Goal: Answer question/provide support: Share knowledge or assist other users

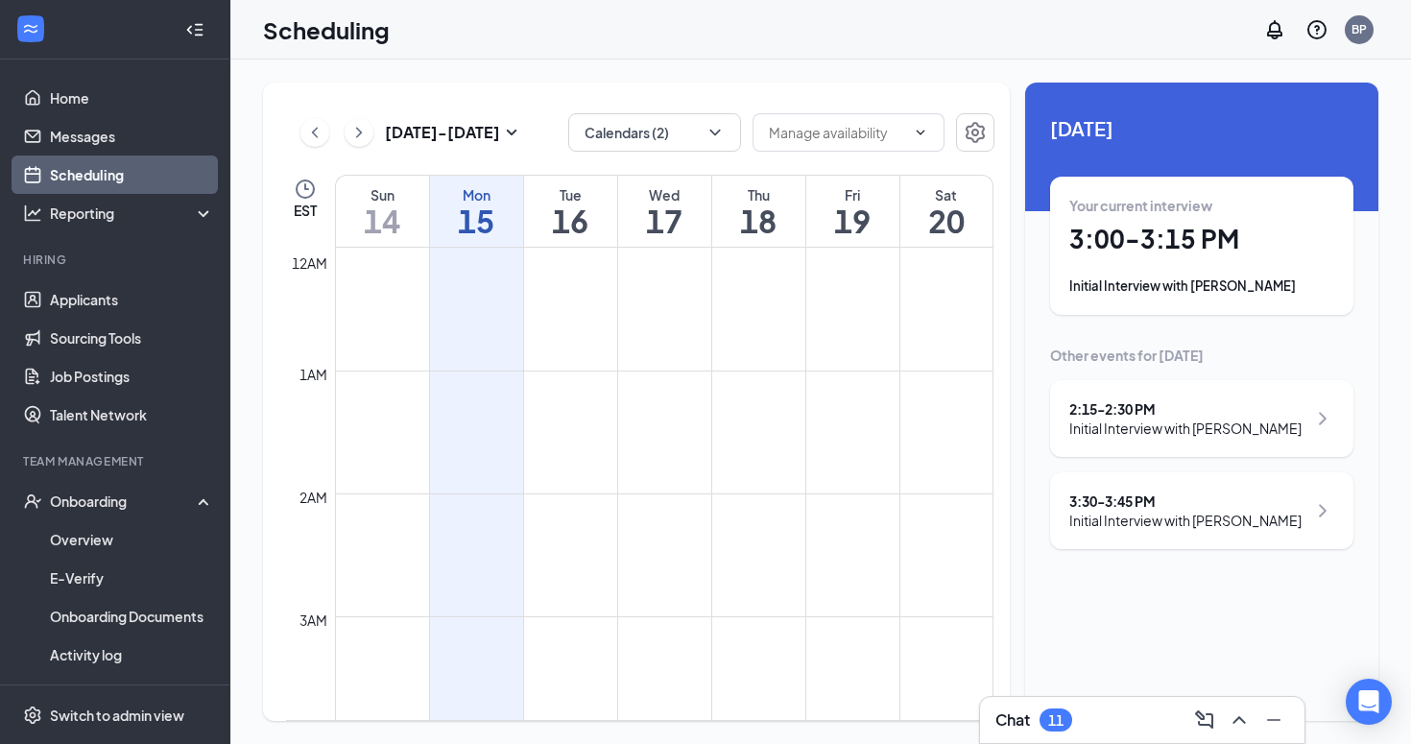
scroll to position [944, 0]
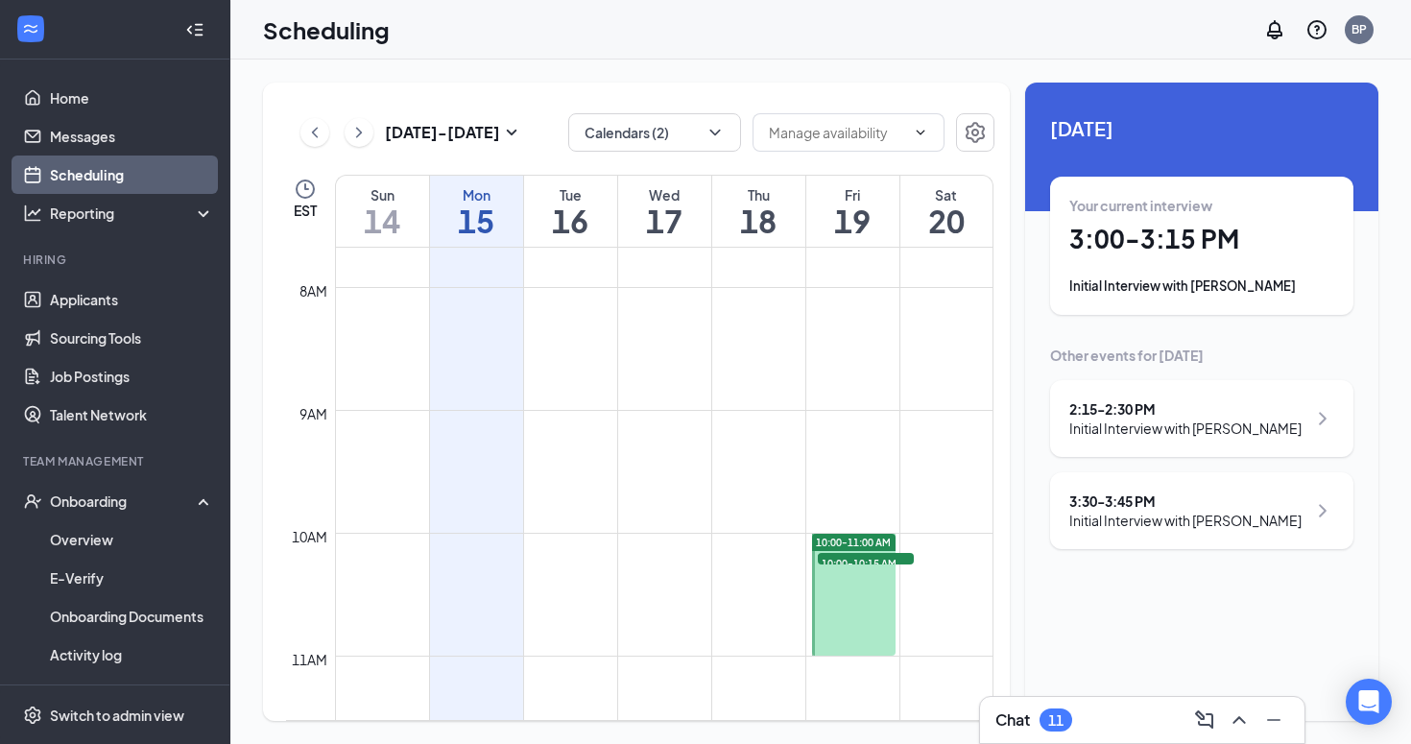
click at [1312, 263] on div "Your current interview 3:00 - 3:15 PM Initial Interview with [PERSON_NAME]" at bounding box center [1201, 246] width 265 height 100
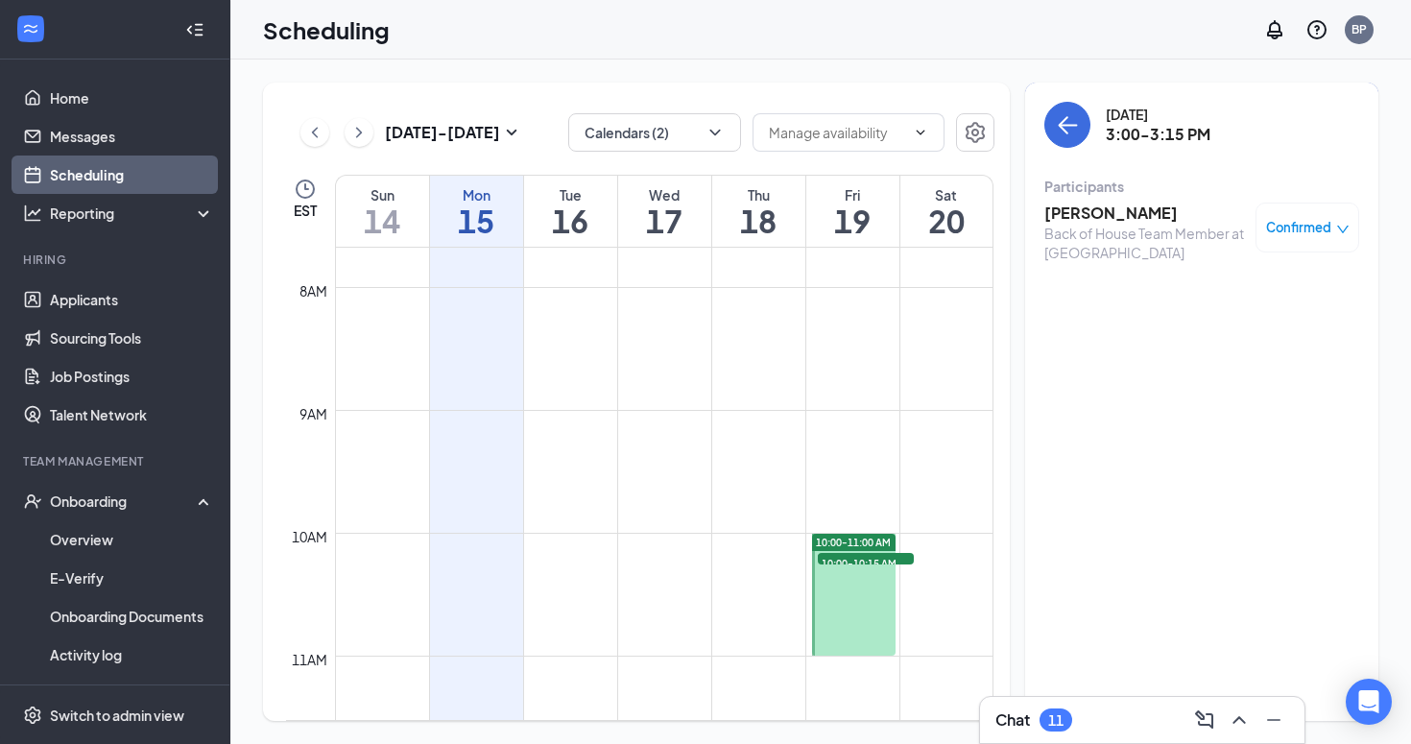
click at [1058, 215] on h3 "[PERSON_NAME]" at bounding box center [1145, 213] width 202 height 21
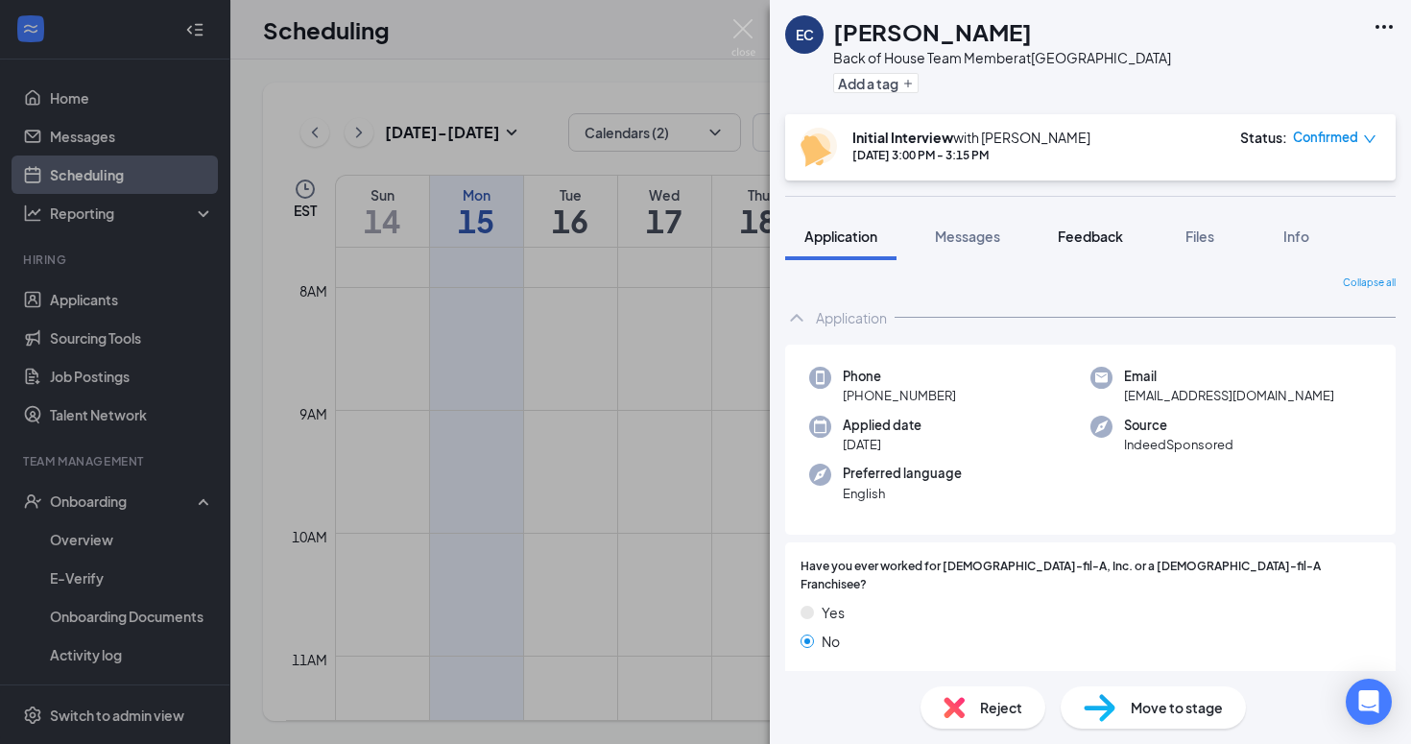
click at [1086, 227] on span "Feedback" at bounding box center [1090, 235] width 65 height 17
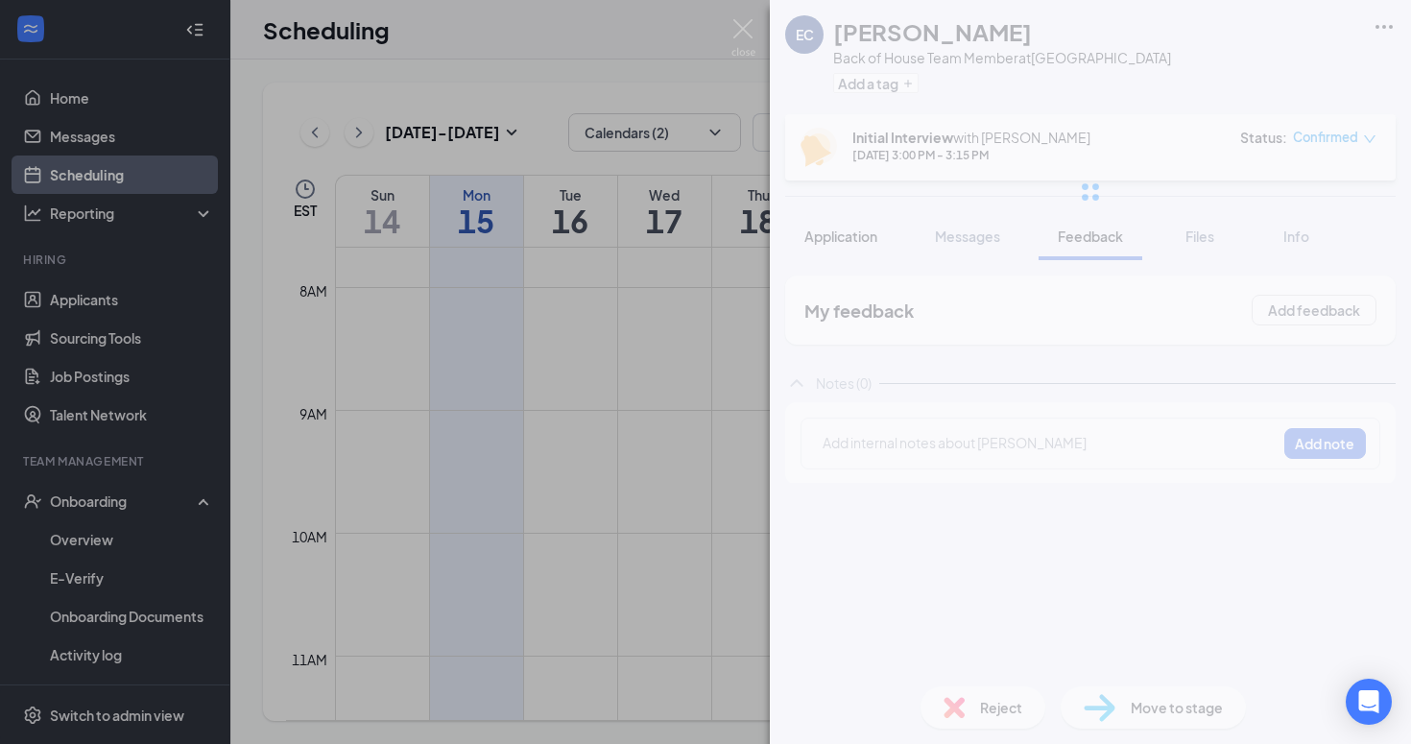
click at [837, 231] on span "Application" at bounding box center [840, 235] width 73 height 17
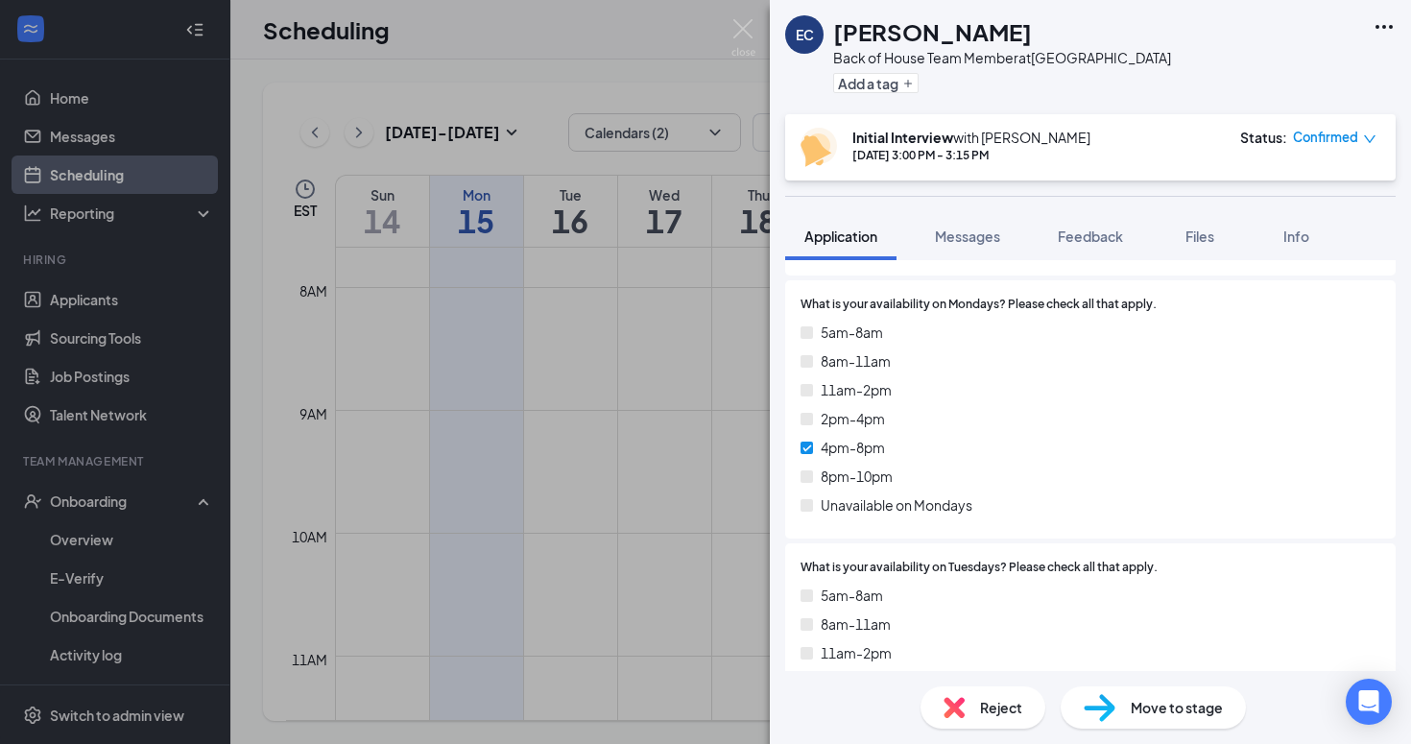
scroll to position [2367, 0]
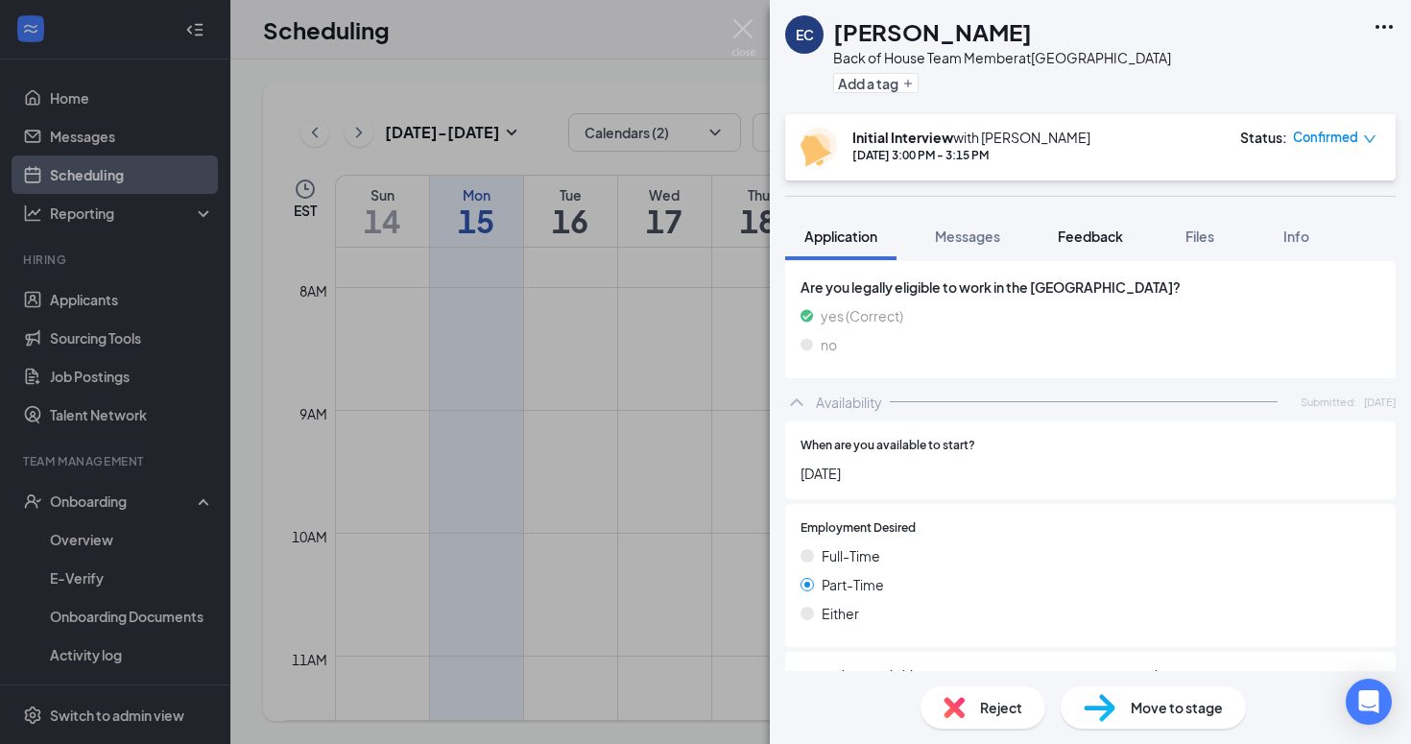
click at [1098, 235] on span "Feedback" at bounding box center [1090, 235] width 65 height 17
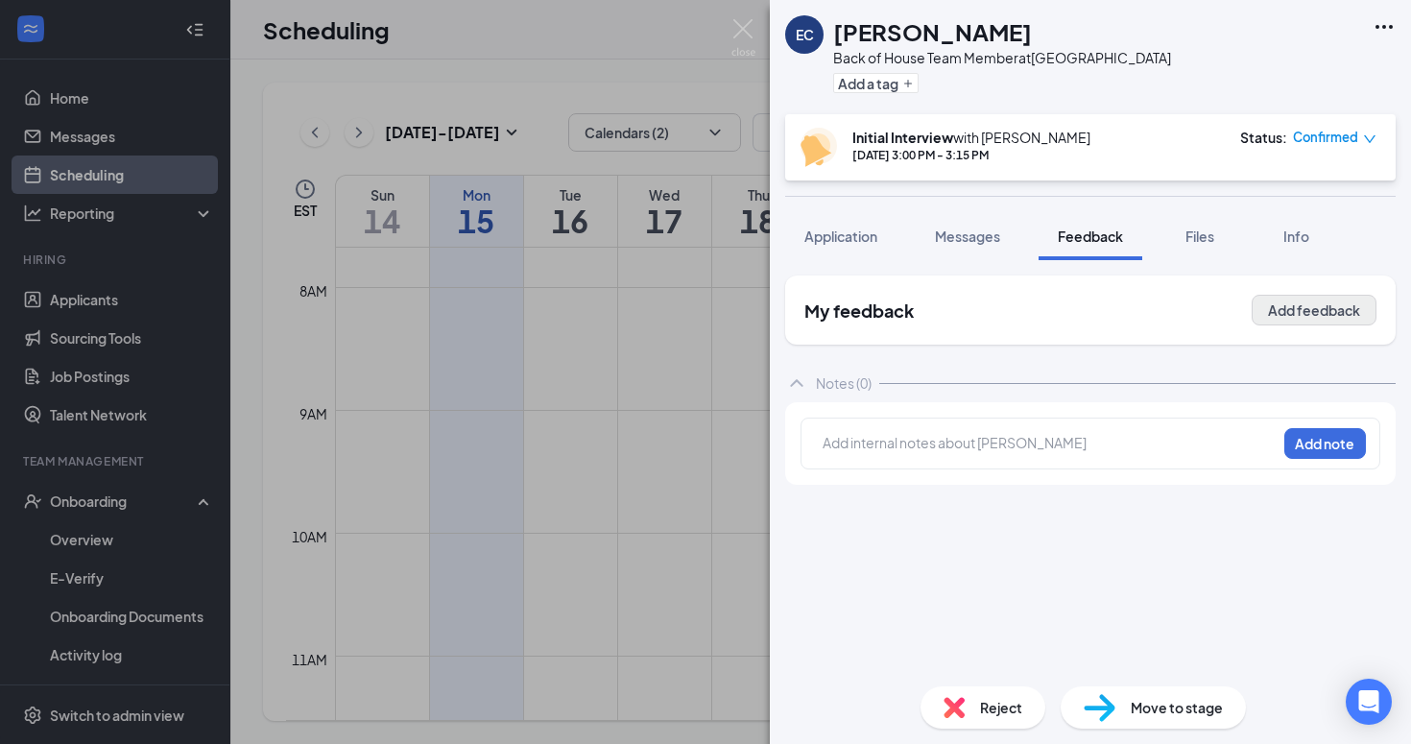
click at [1357, 305] on button "Add feedback" at bounding box center [1314, 310] width 125 height 31
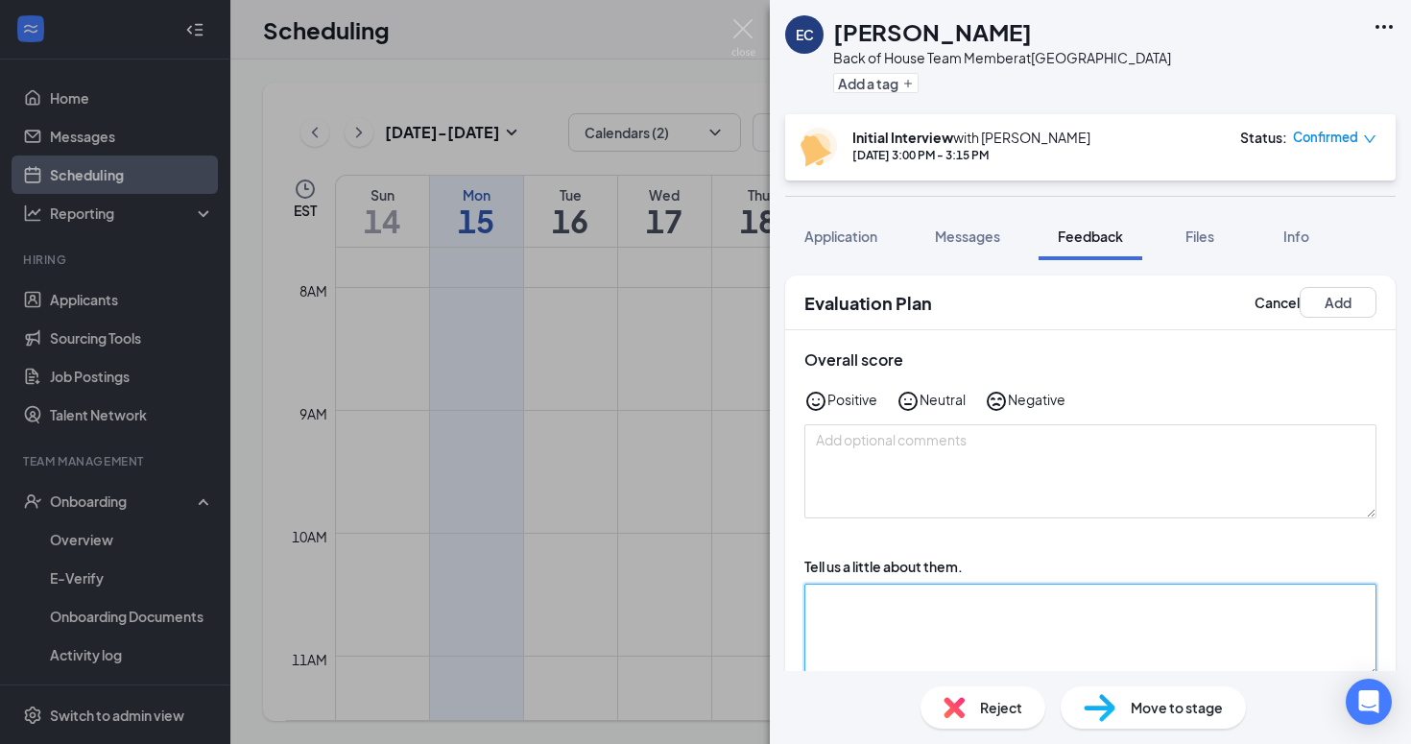
click at [970, 600] on textarea at bounding box center [1090, 631] width 572 height 94
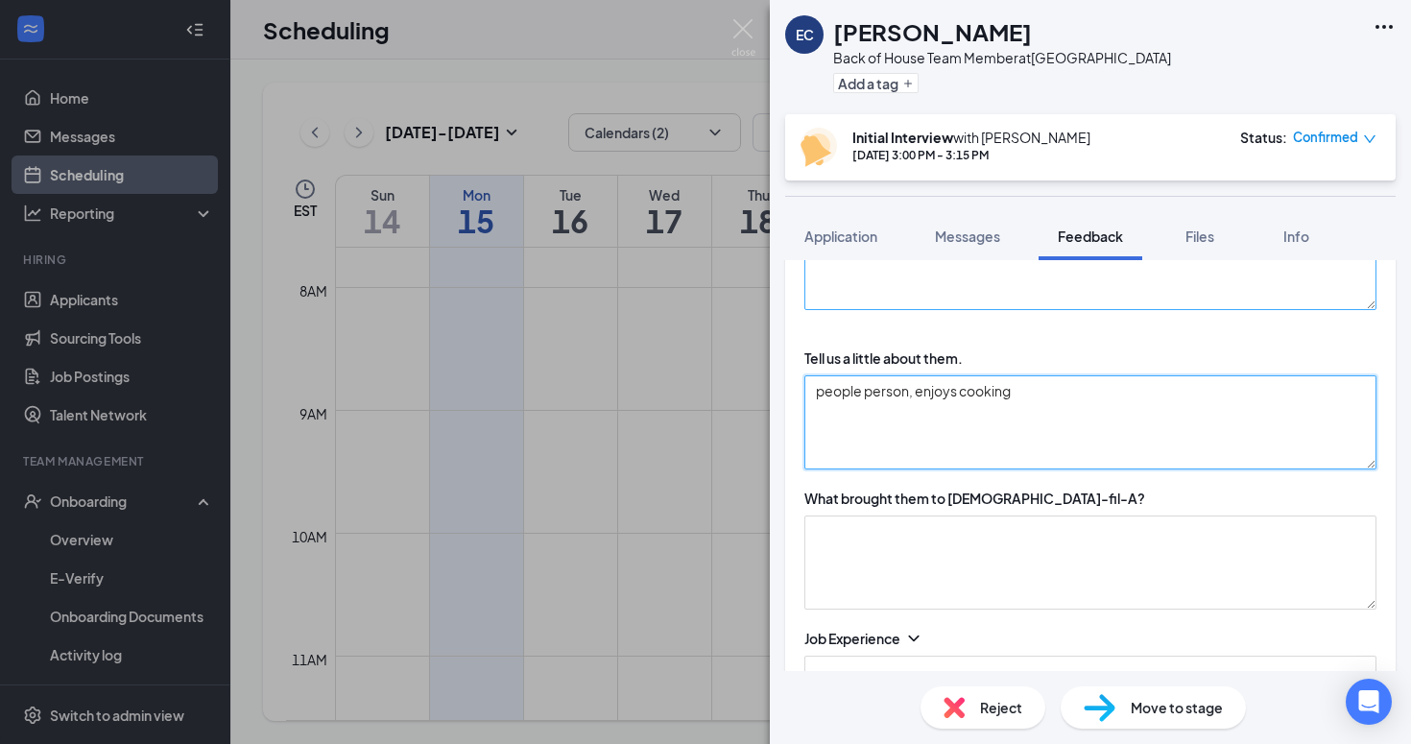
scroll to position [230, 0]
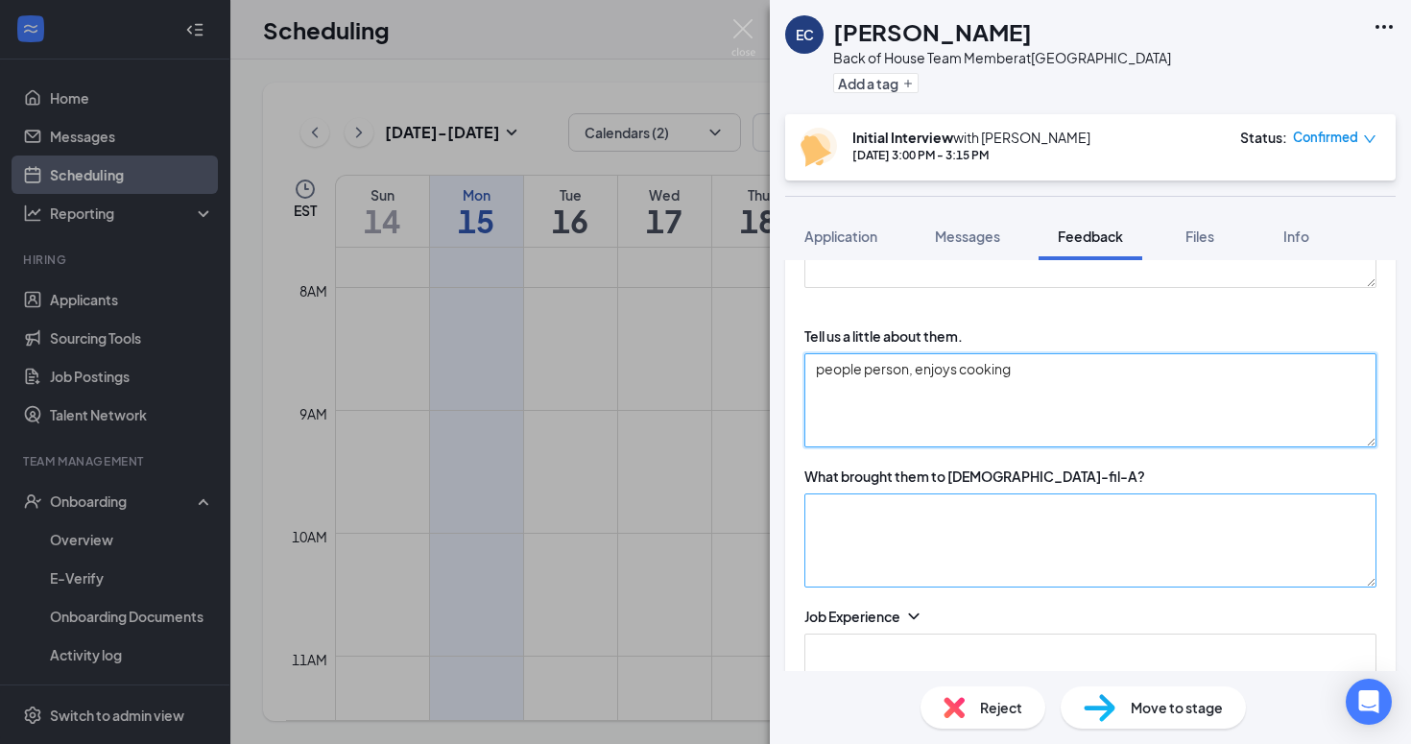
type textarea "people person, enjoys cooking"
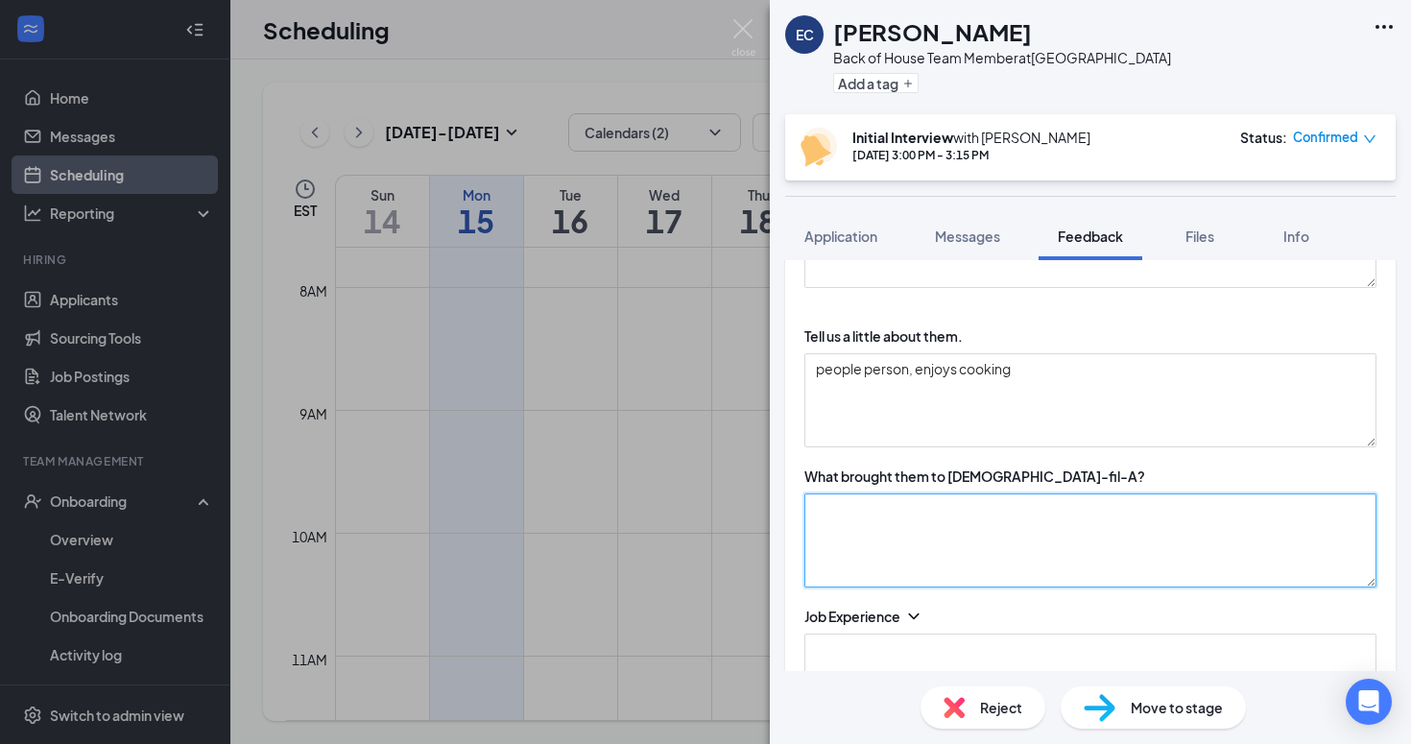
click at [936, 522] on textarea at bounding box center [1090, 540] width 572 height 94
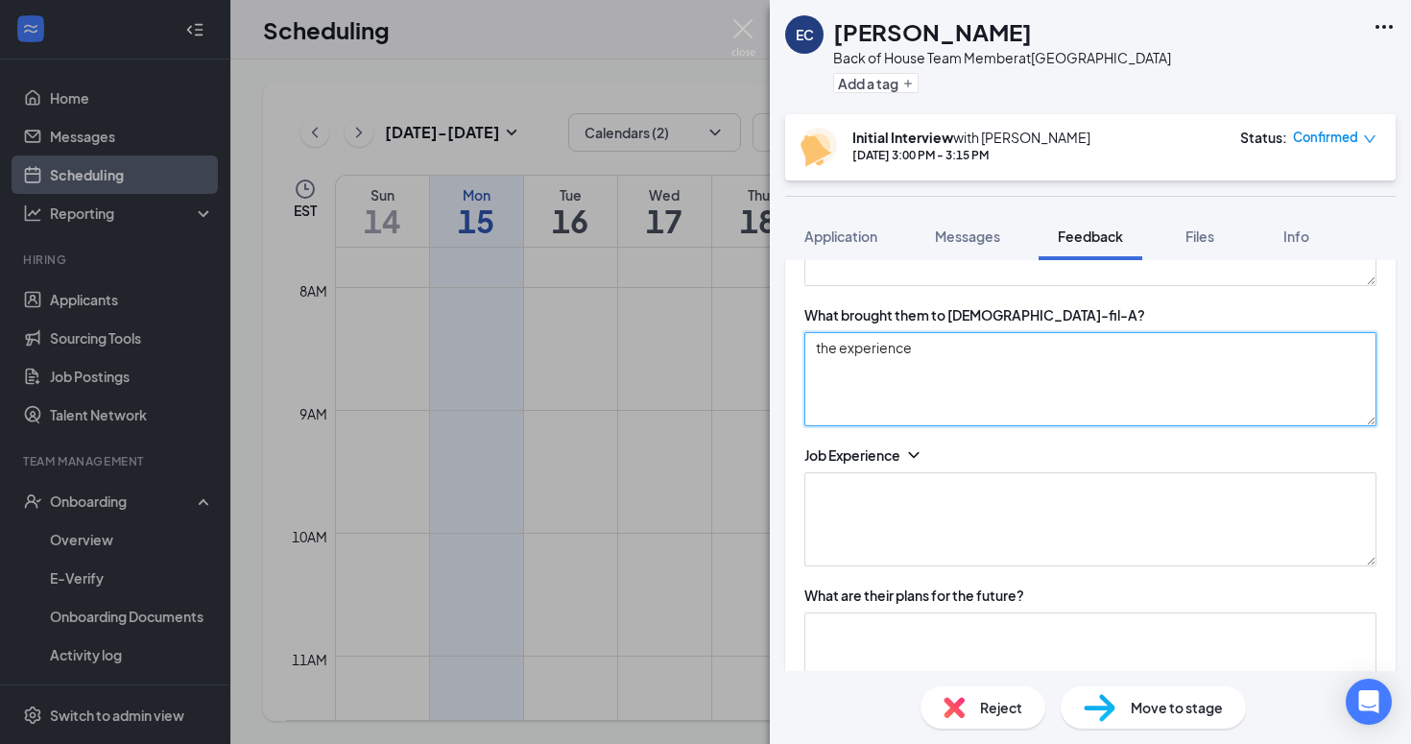
scroll to position [405, 0]
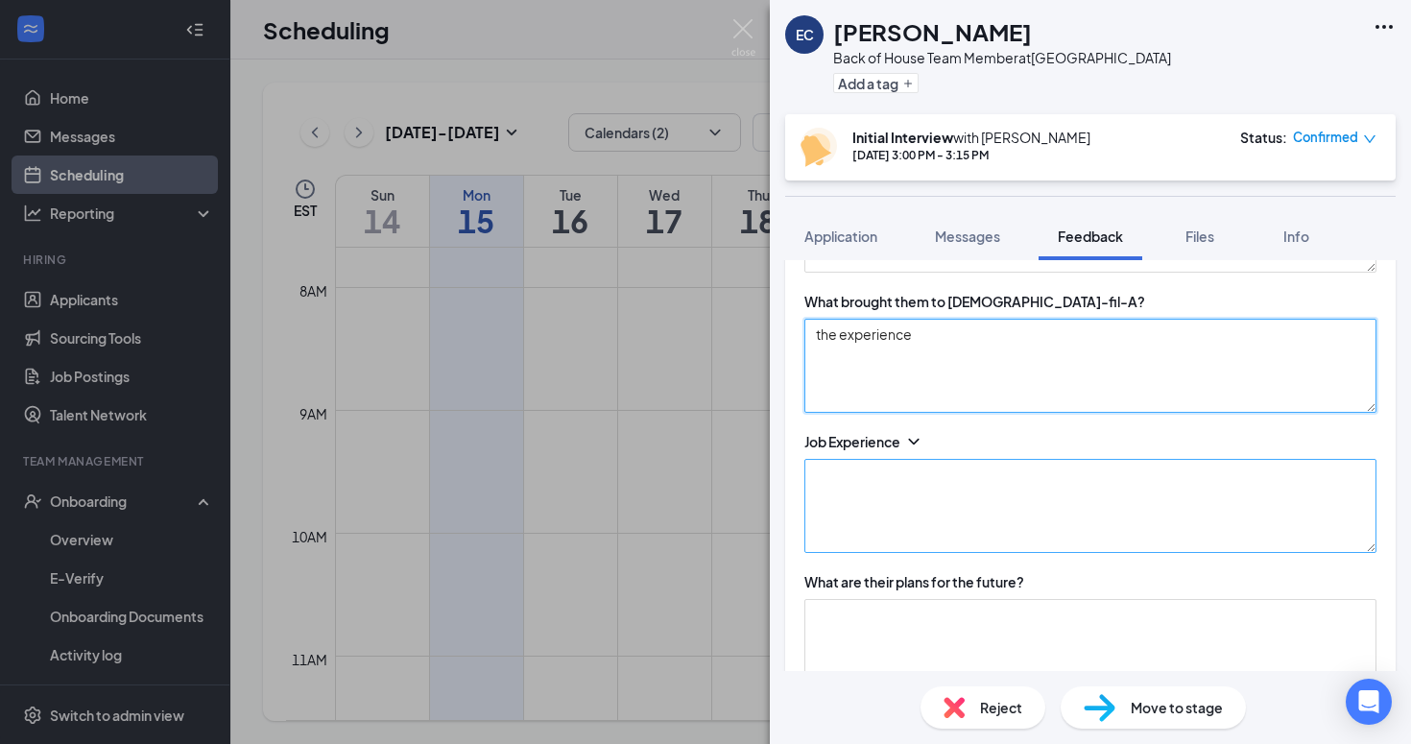
type textarea "the experience"
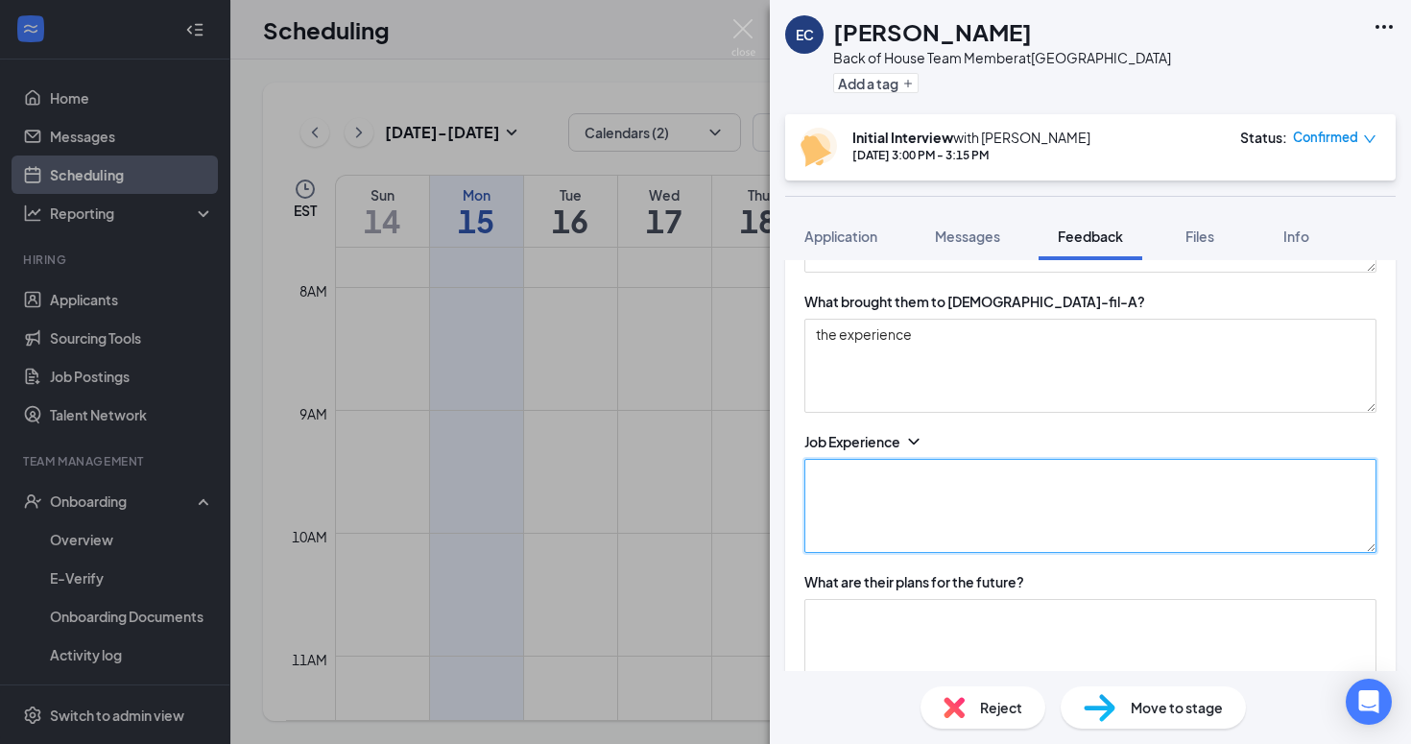
click at [1030, 504] on textarea at bounding box center [1090, 506] width 572 height 94
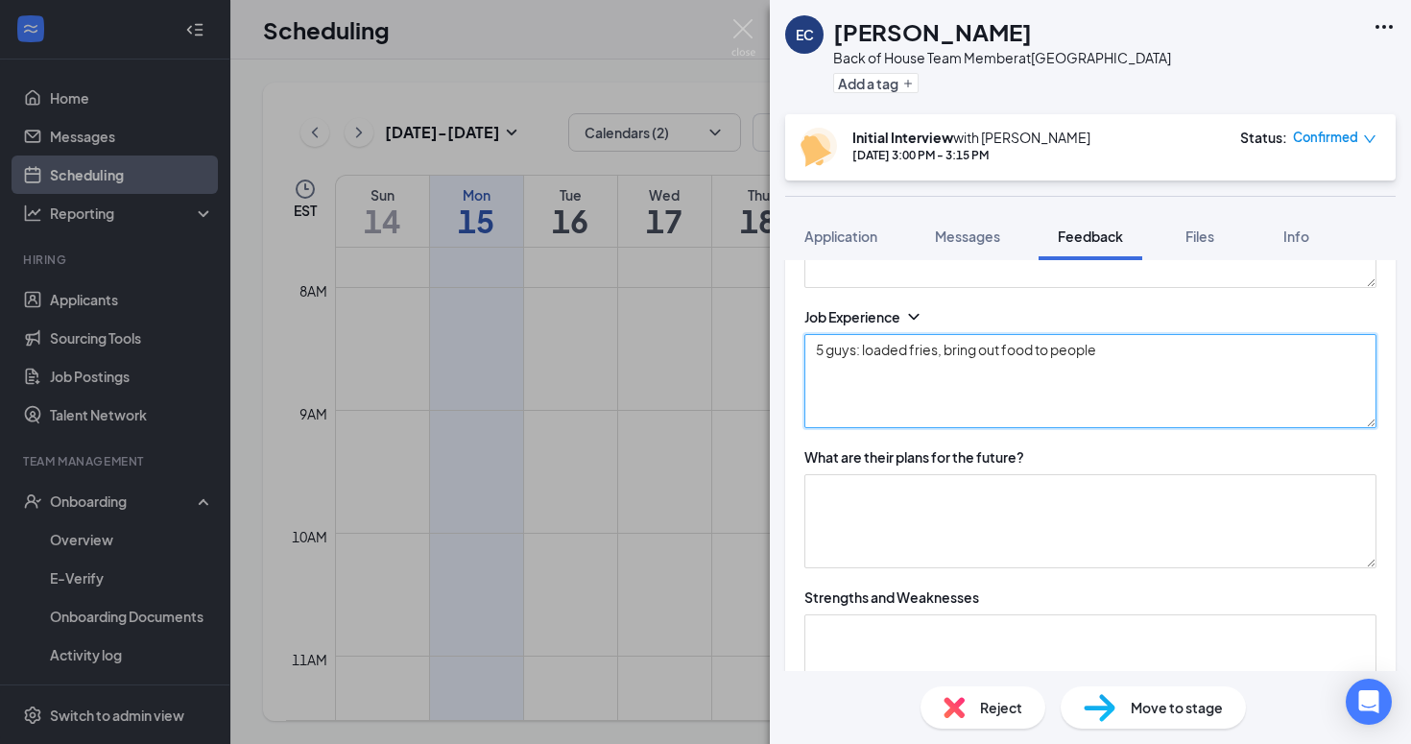
scroll to position [550, 0]
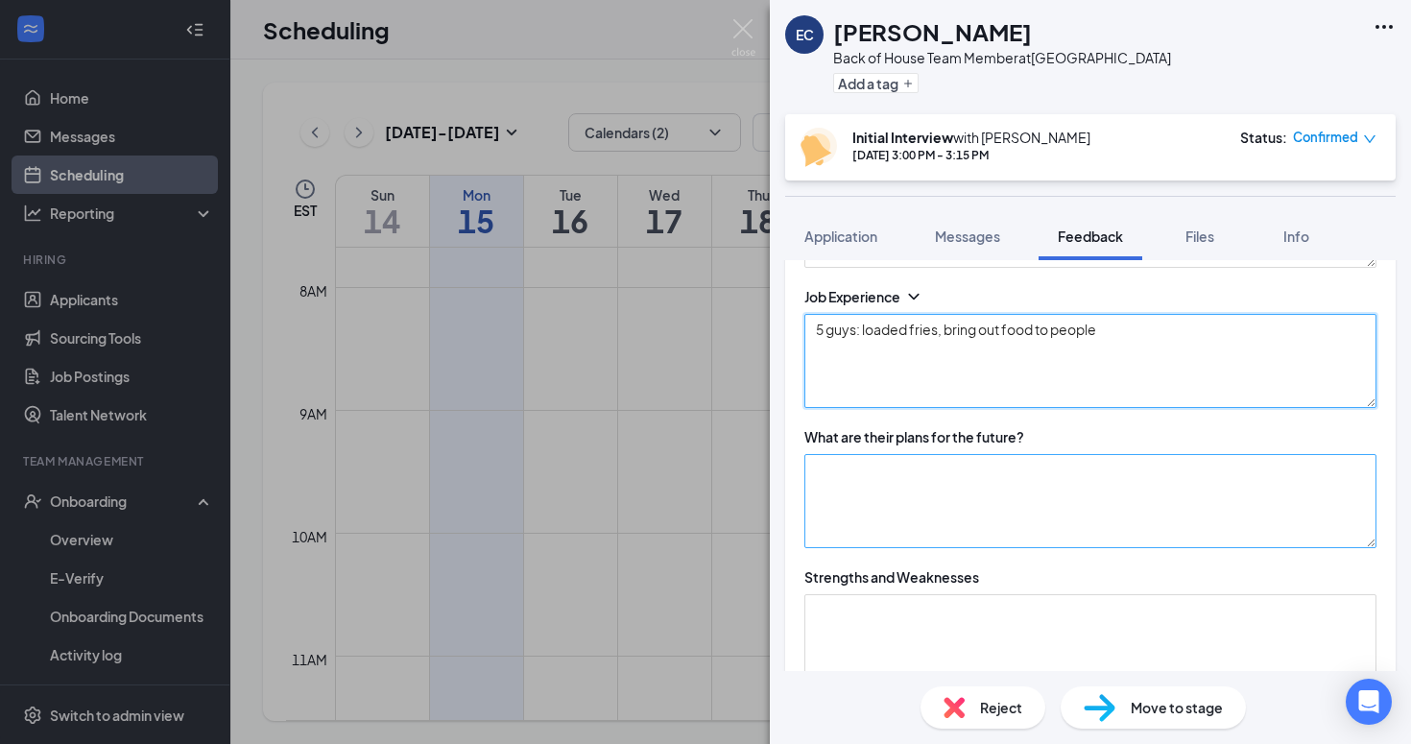
type textarea "5 guys: loaded fries, bring out food to people"
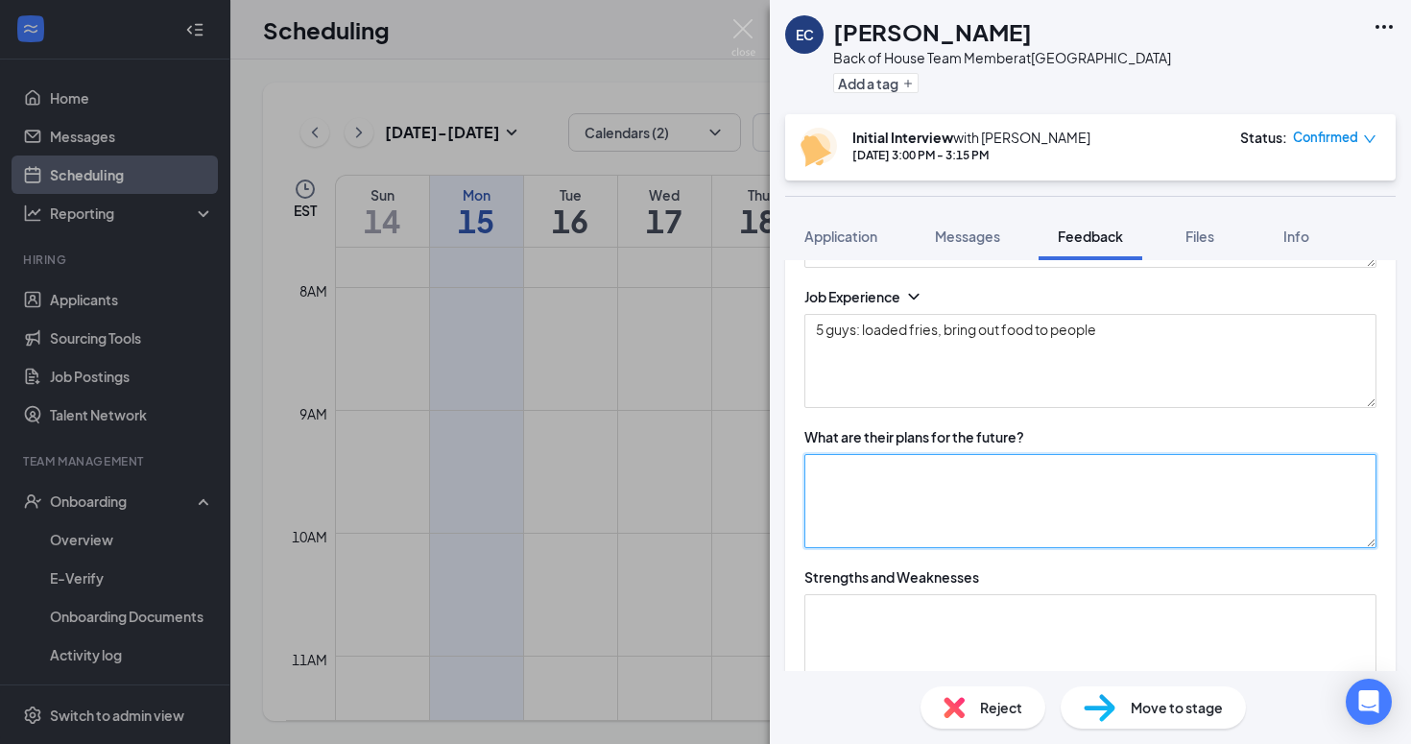
click at [926, 489] on textarea at bounding box center [1090, 501] width 572 height 94
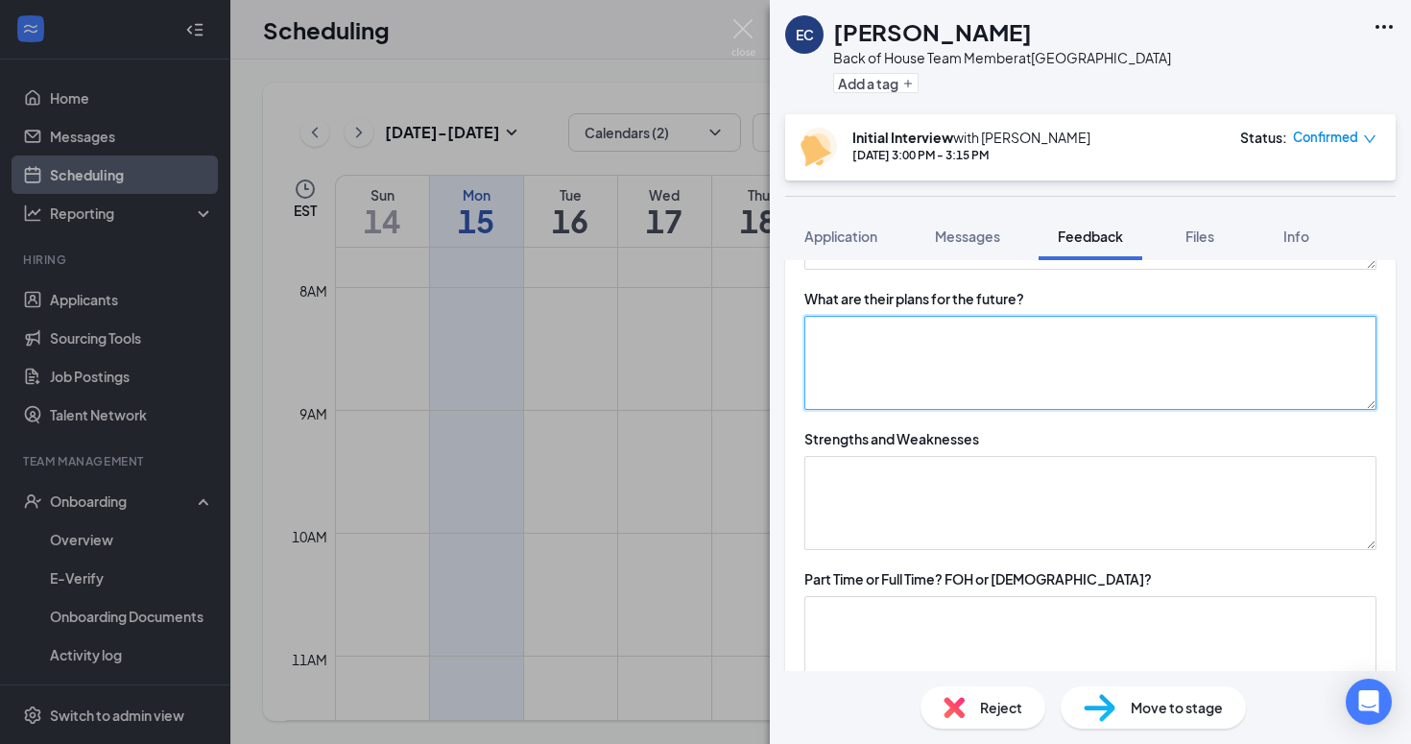
scroll to position [713, 0]
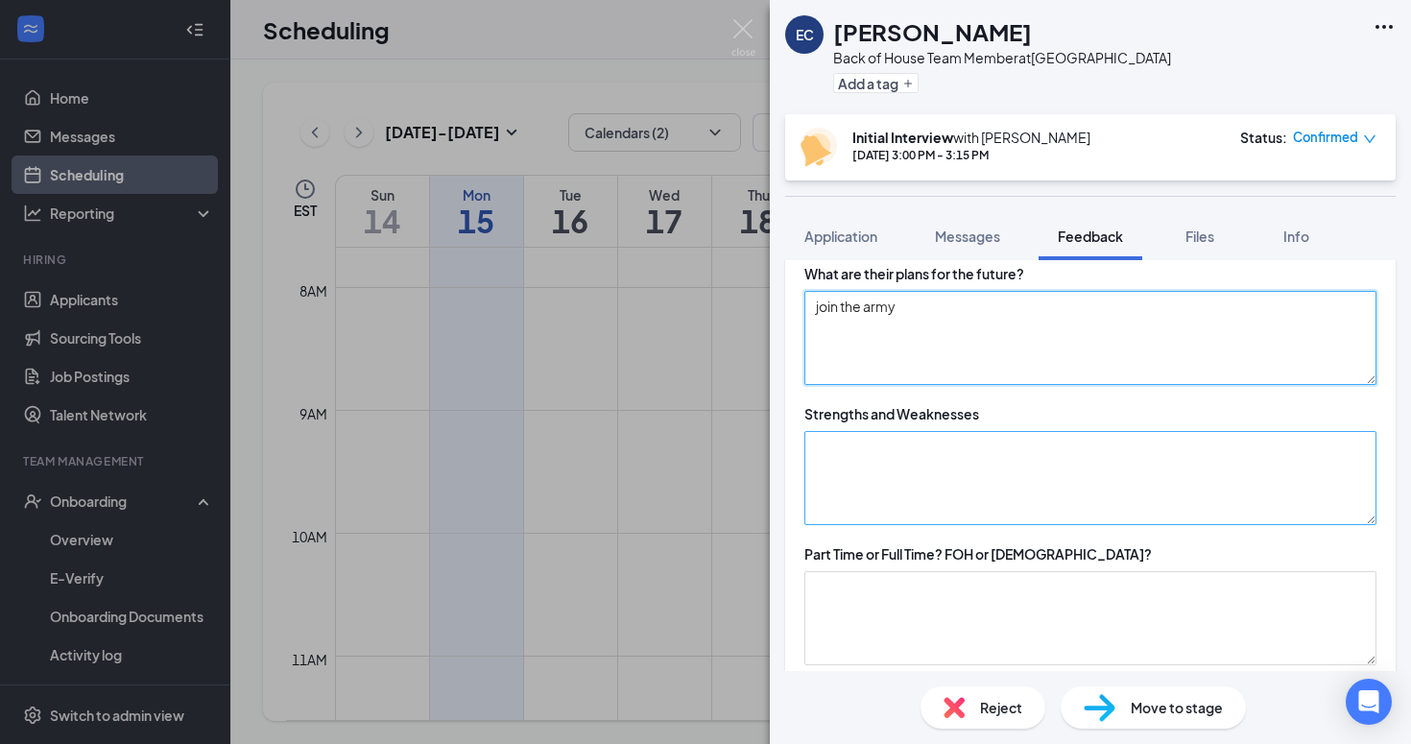
type textarea "join the army"
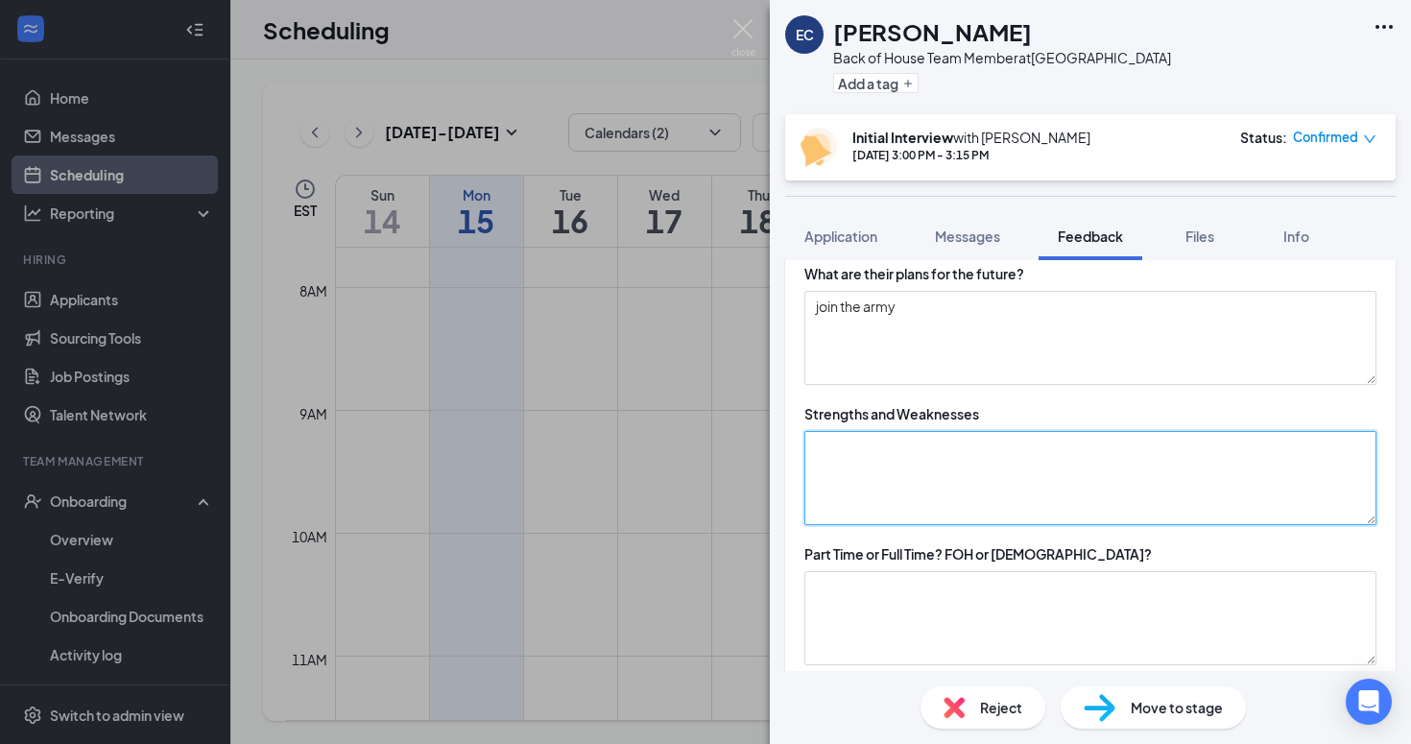
click at [877, 486] on textarea at bounding box center [1090, 478] width 572 height 94
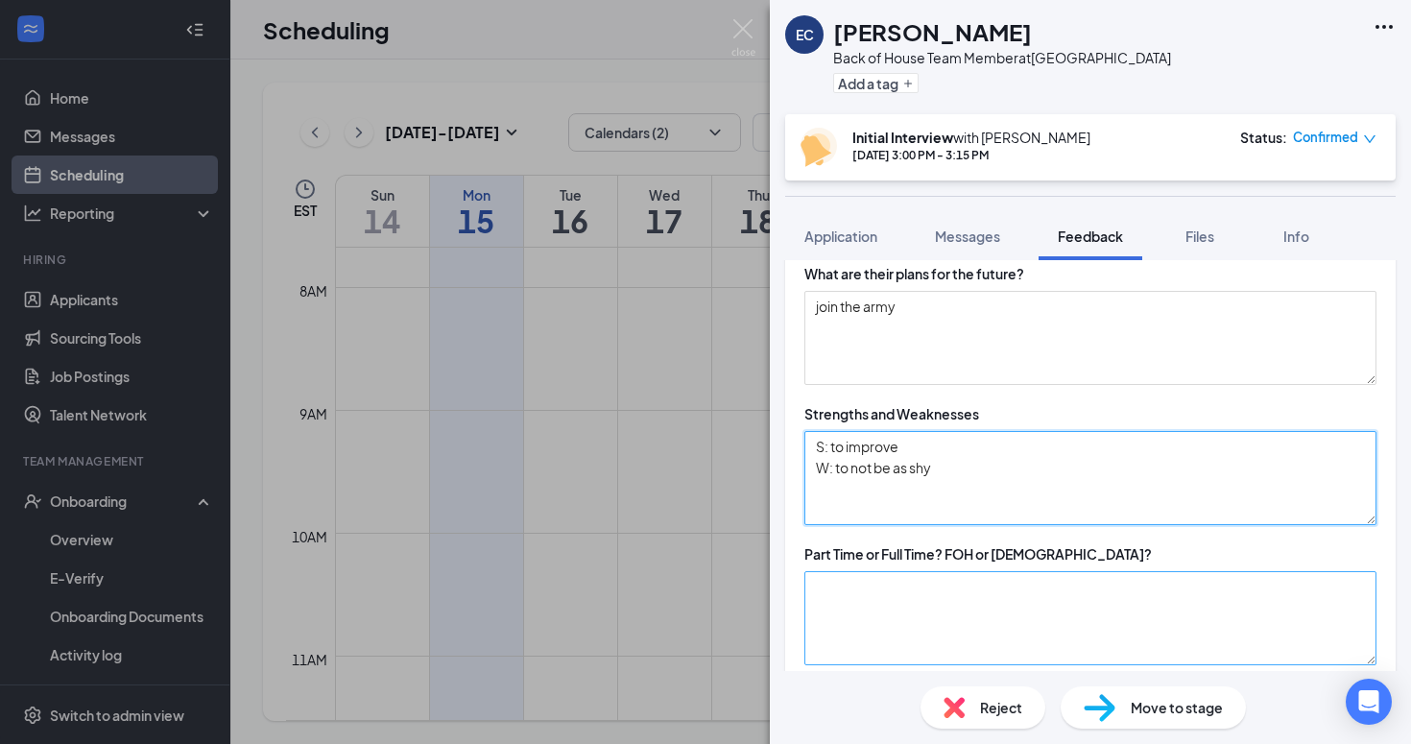
type textarea "S: to improve W: to not be as shy"
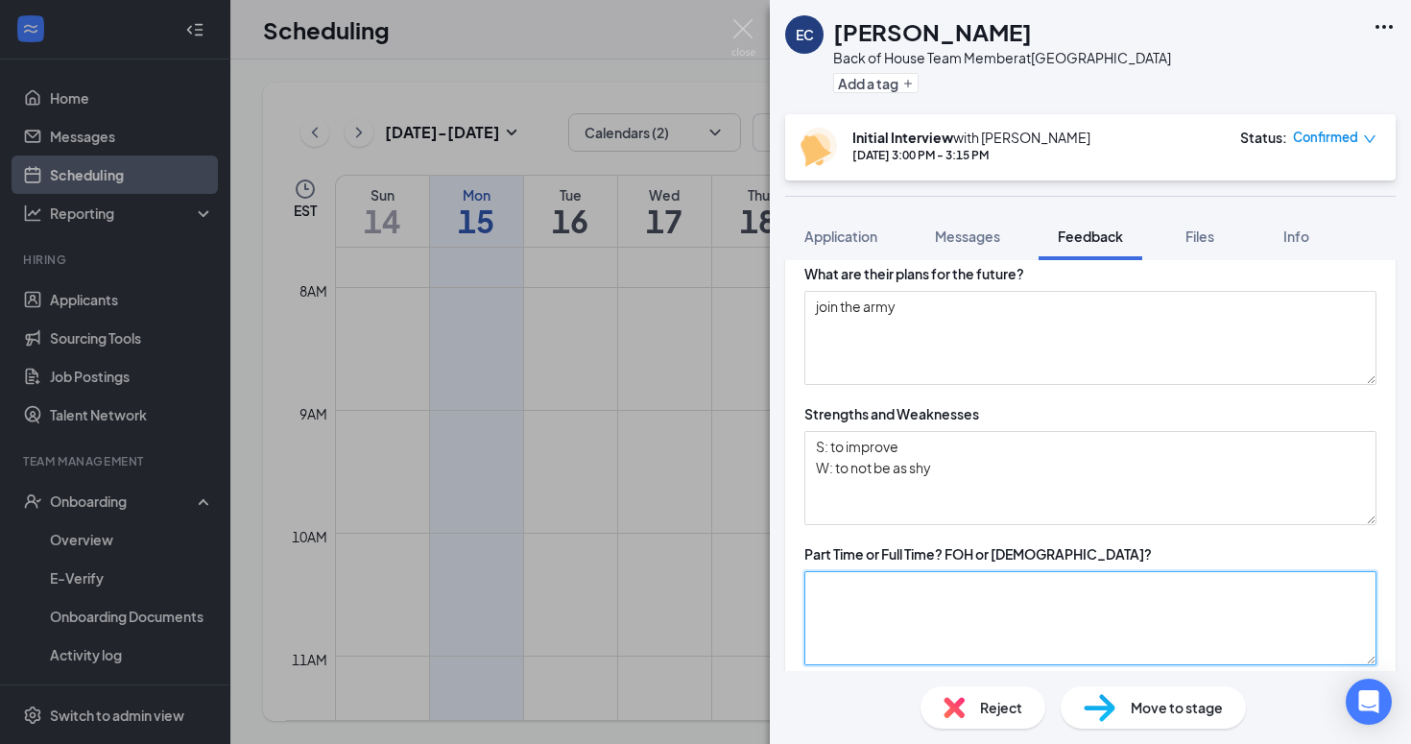
click at [886, 612] on textarea at bounding box center [1090, 618] width 572 height 94
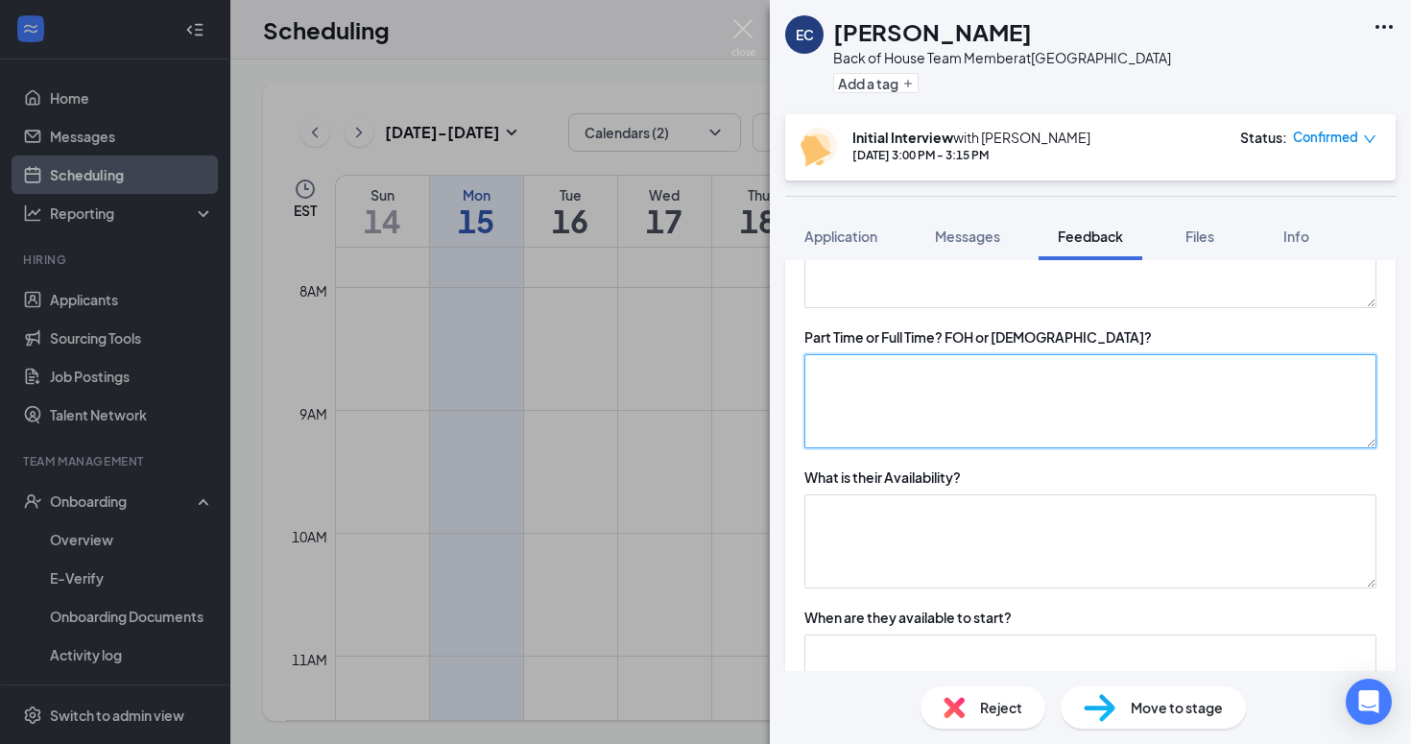
scroll to position [933, 0]
type textarea "pt boh"
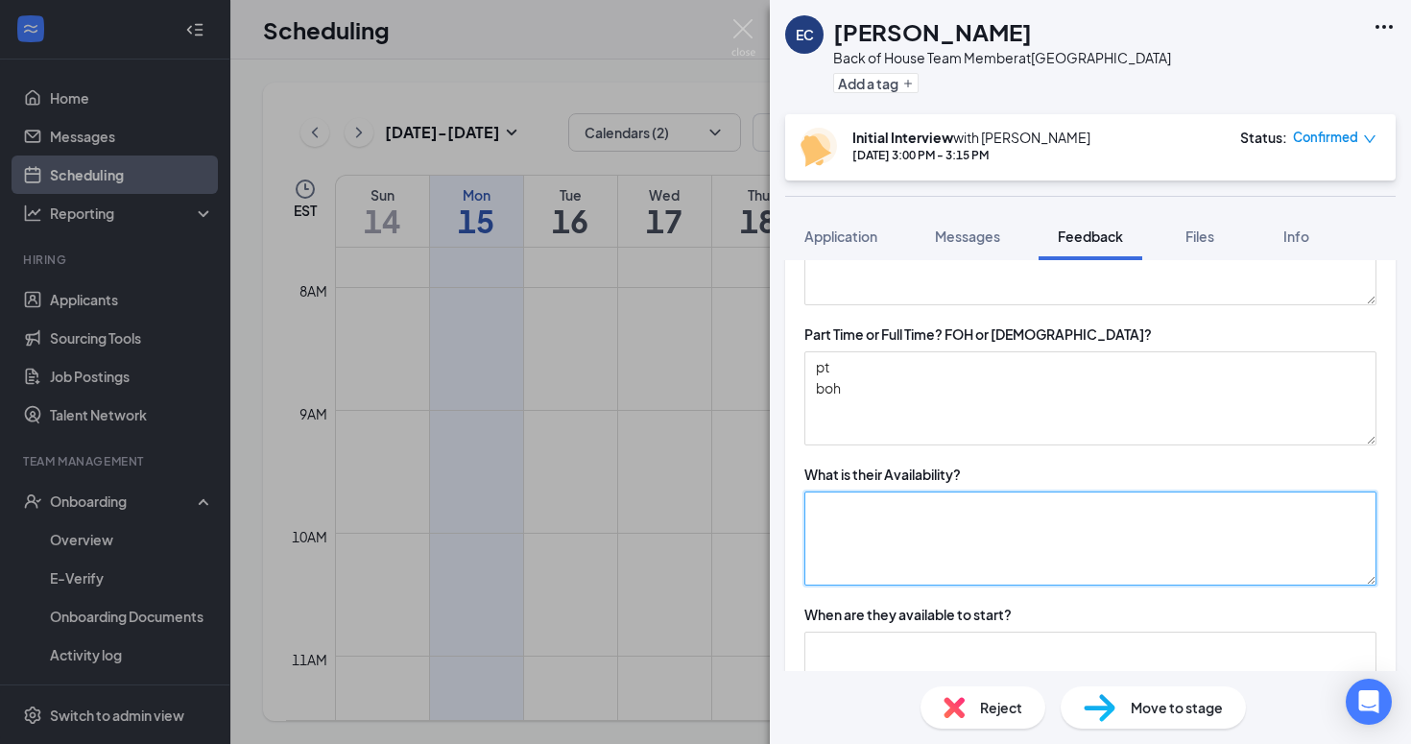
click at [1008, 536] on textarea at bounding box center [1090, 538] width 572 height 94
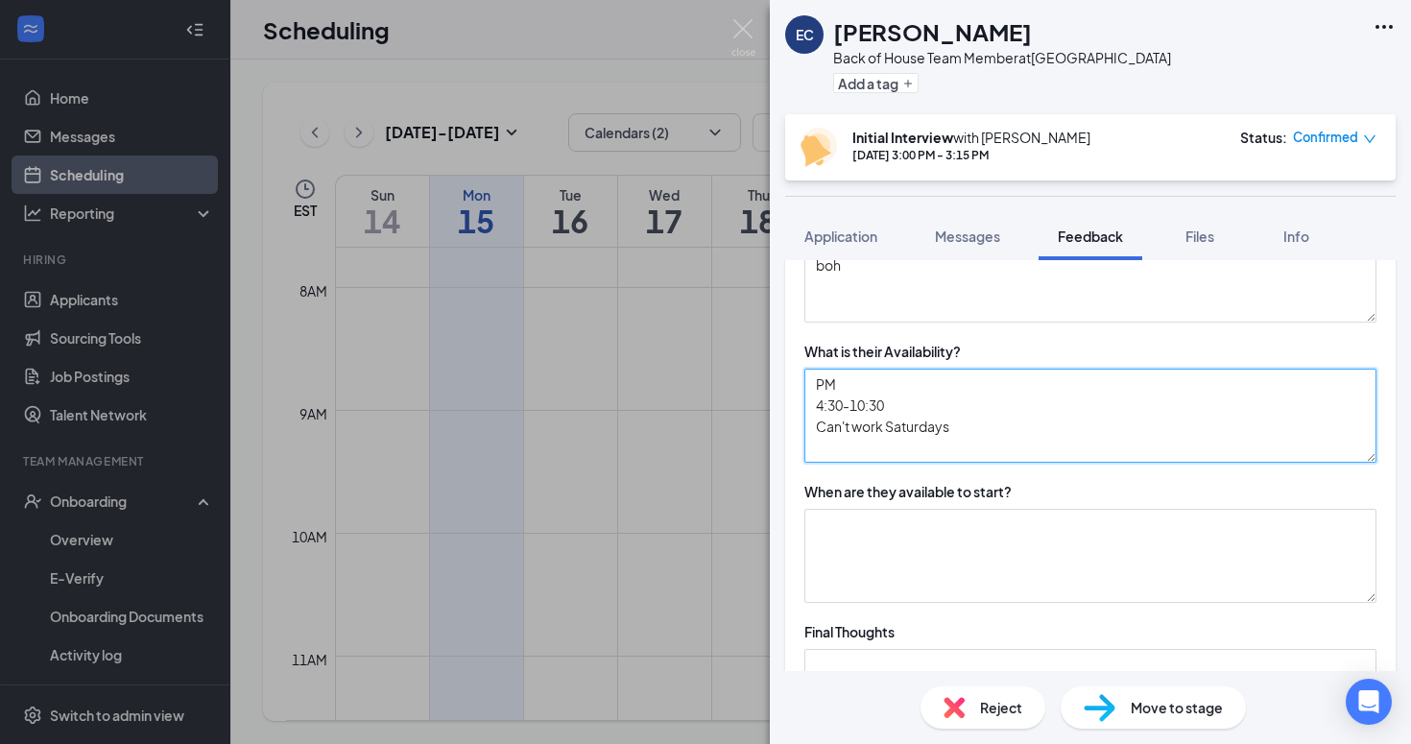
scroll to position [1072, 0]
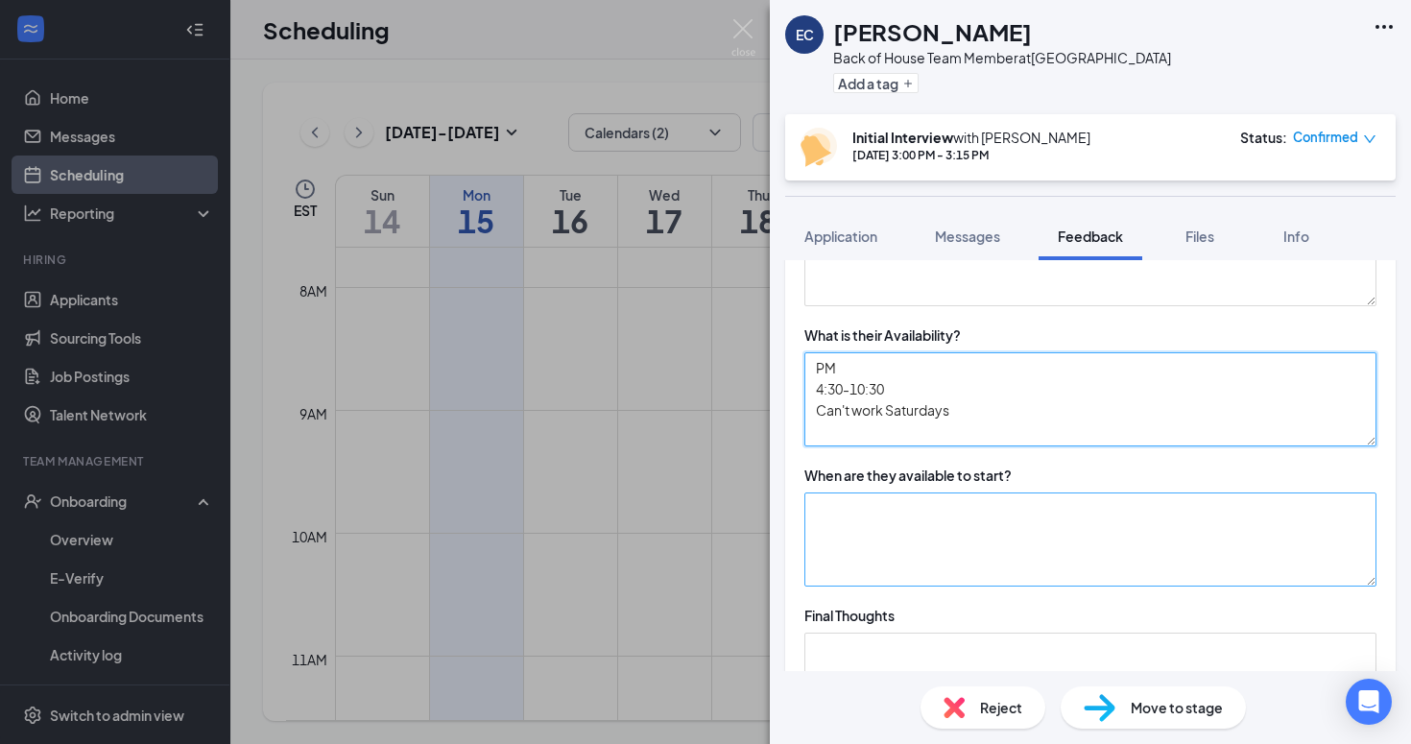
type textarea "PM 4:30-10:30 Can't work Saturdays"
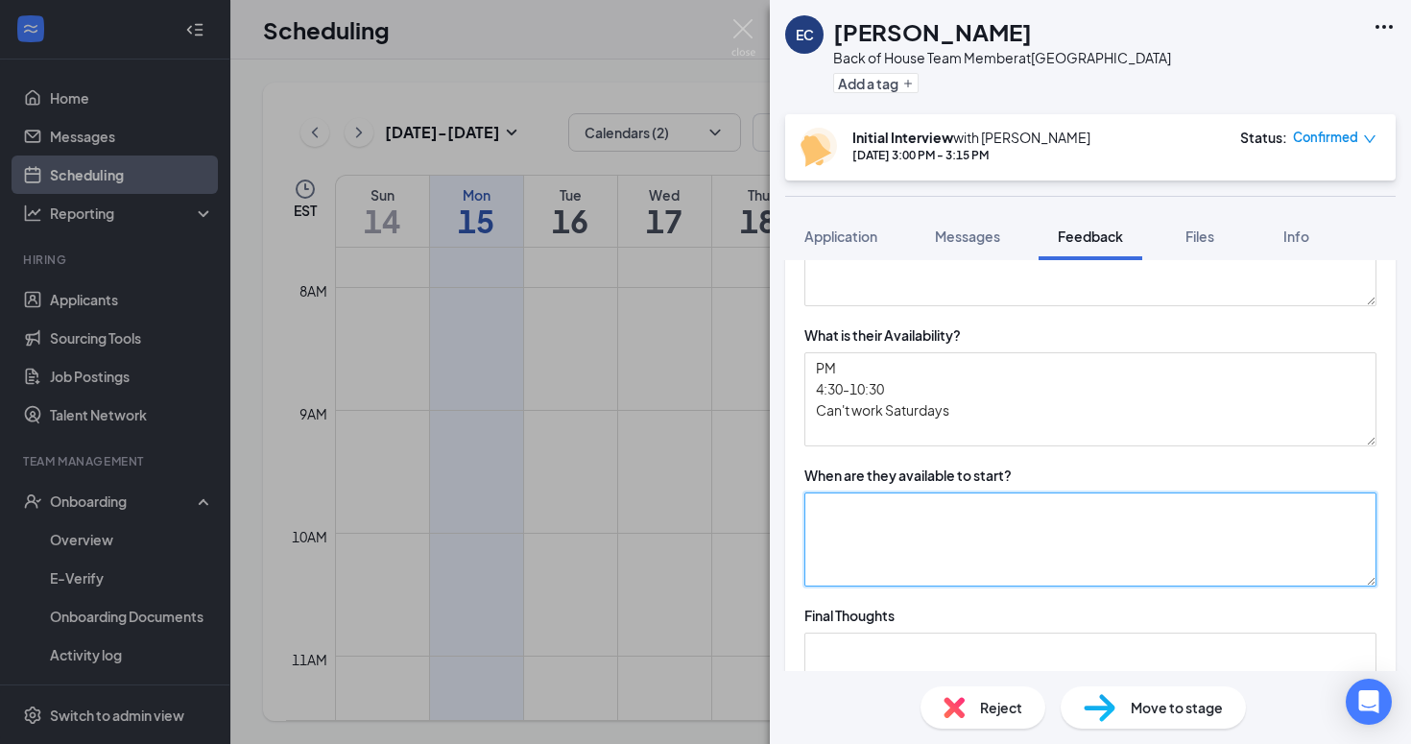
click at [961, 553] on textarea at bounding box center [1090, 539] width 572 height 94
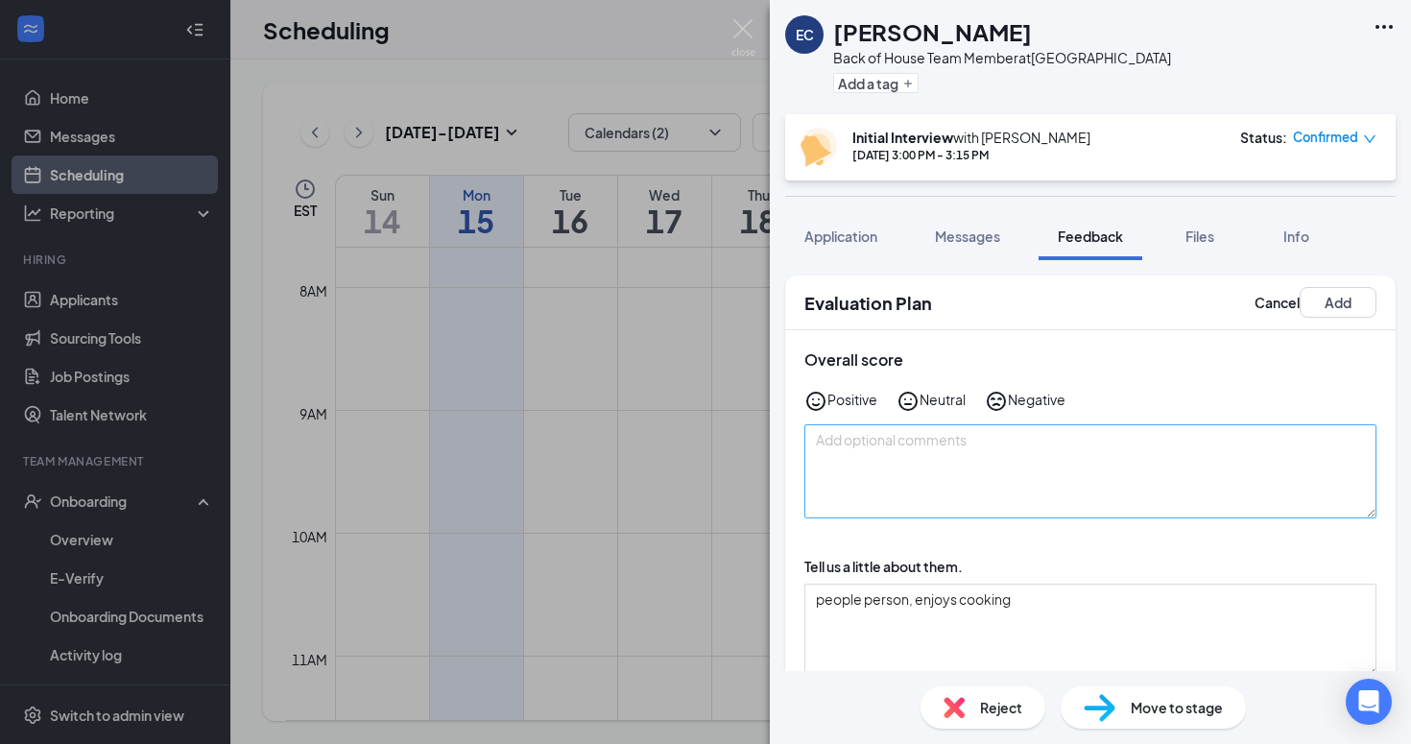
scroll to position [-1, 0]
type textarea "ASAP"
click at [1078, 455] on textarea at bounding box center [1090, 471] width 572 height 94
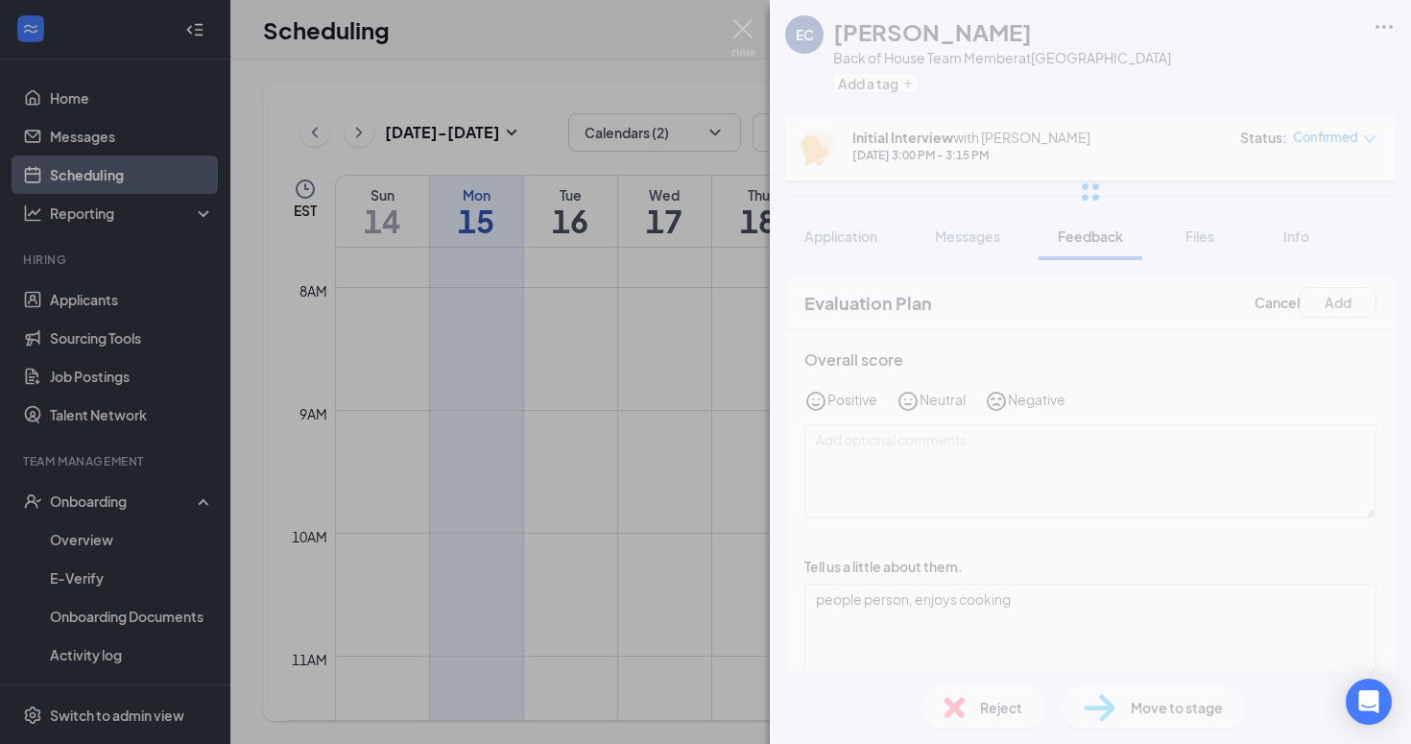
click at [1005, 403] on div "EC [PERSON_NAME] Back of House Team Member at [GEOGRAPHIC_DATA] Add a tag Initi…" at bounding box center [1090, 372] width 641 height 744
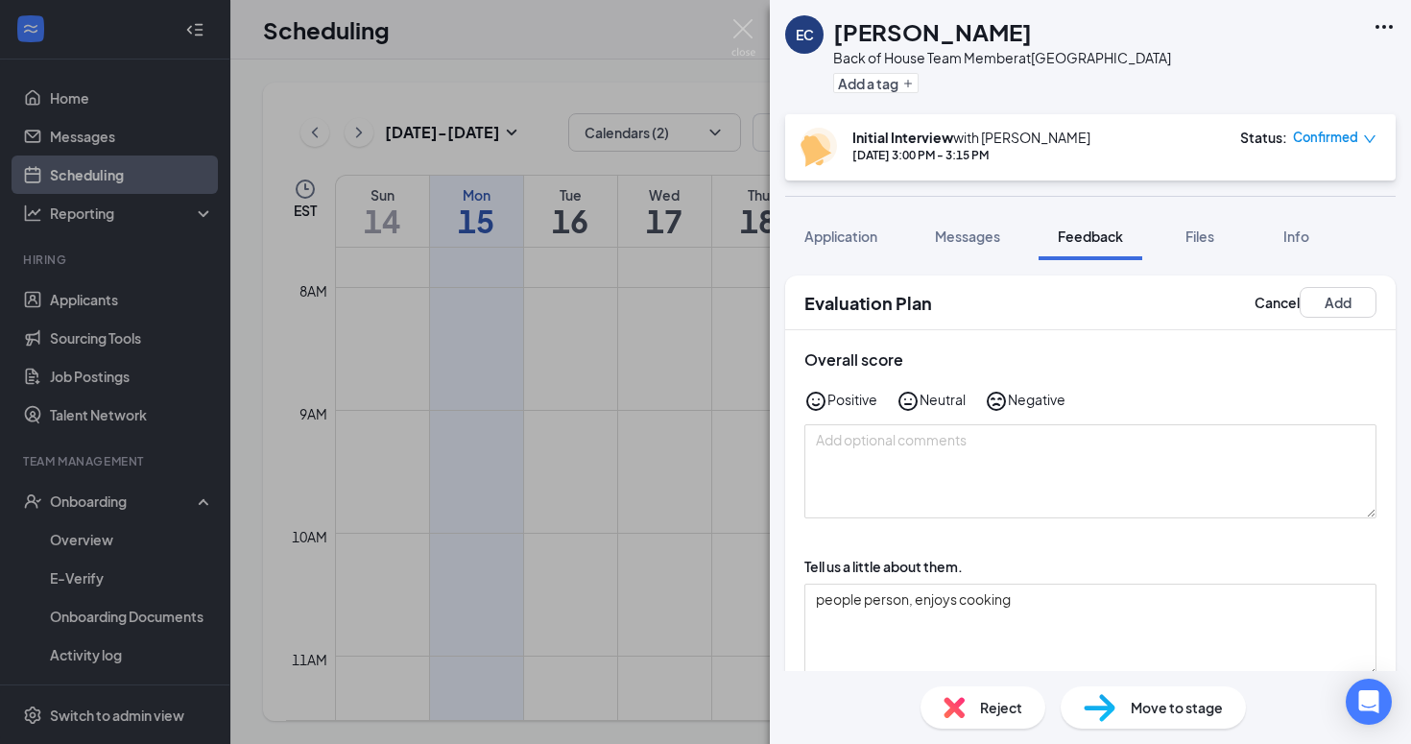
click at [1005, 403] on icon "SadFace" at bounding box center [996, 401] width 23 height 23
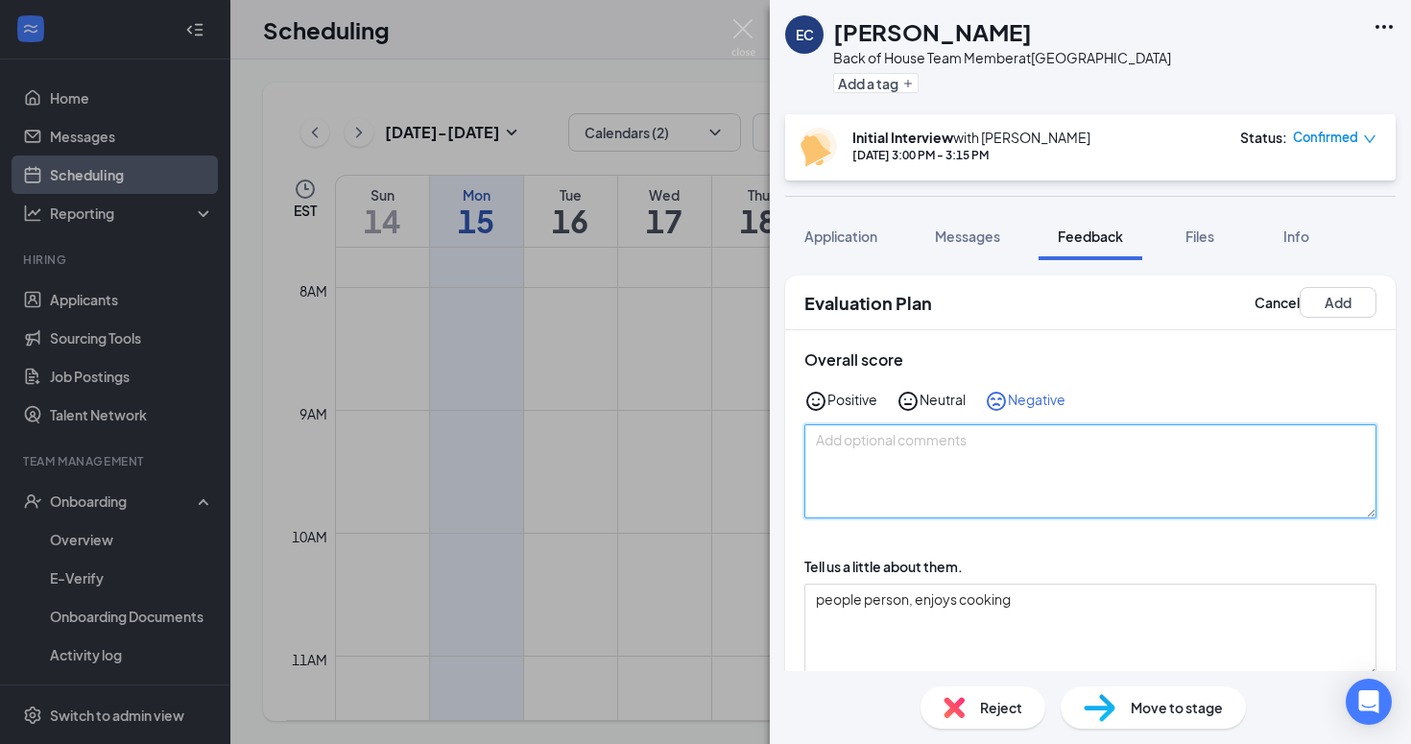
click at [917, 488] on textarea at bounding box center [1090, 471] width 572 height 94
type textarea "NO"
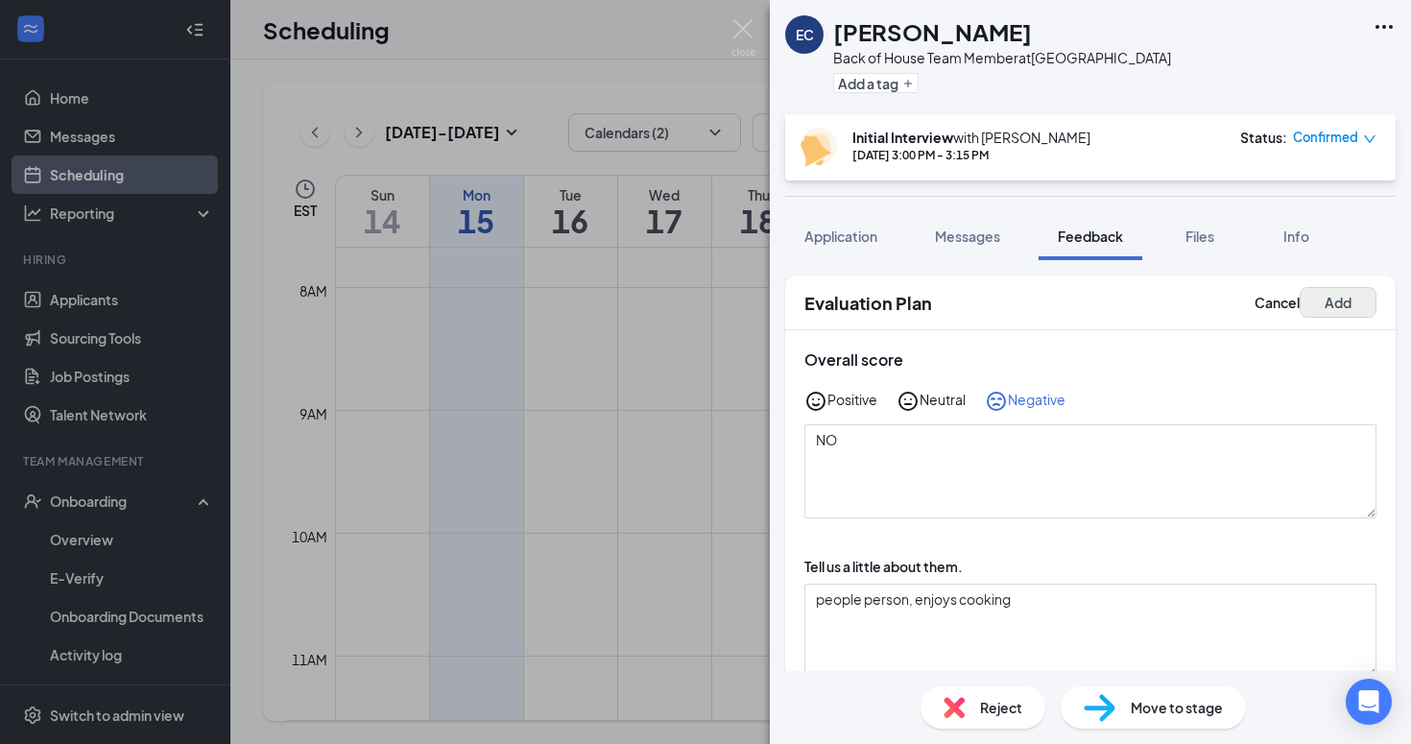
click at [1342, 299] on button "Add" at bounding box center [1338, 302] width 77 height 31
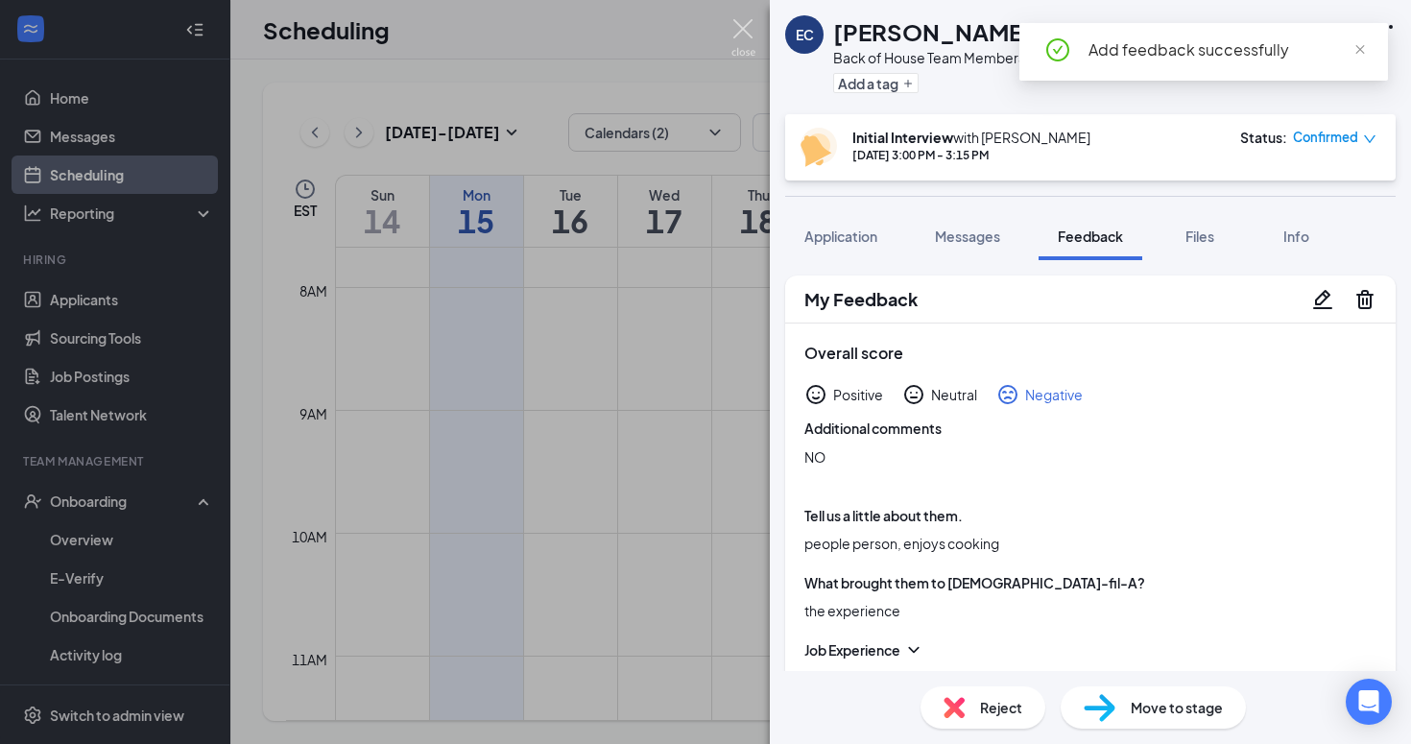
click at [737, 29] on img at bounding box center [743, 37] width 24 height 37
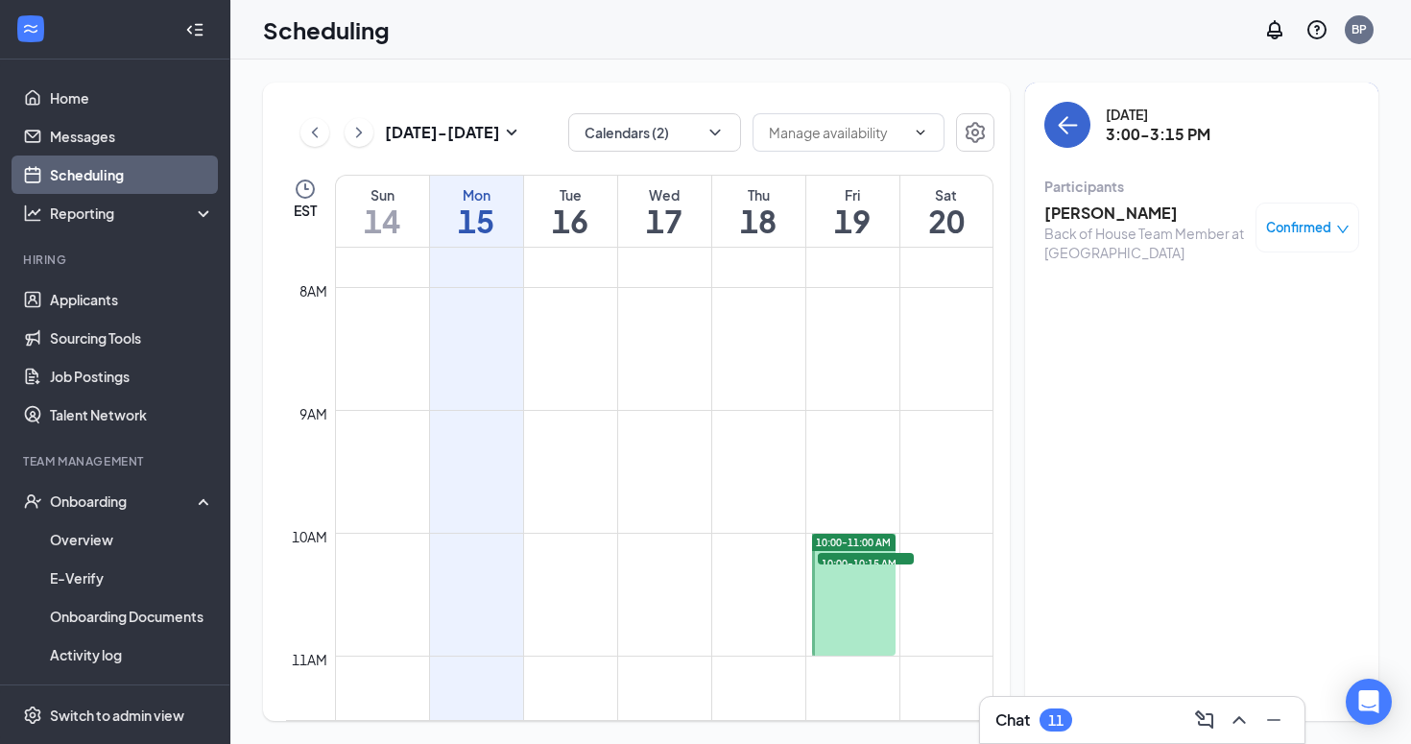
click at [1078, 132] on icon "ArrowLeft" at bounding box center [1067, 124] width 23 height 23
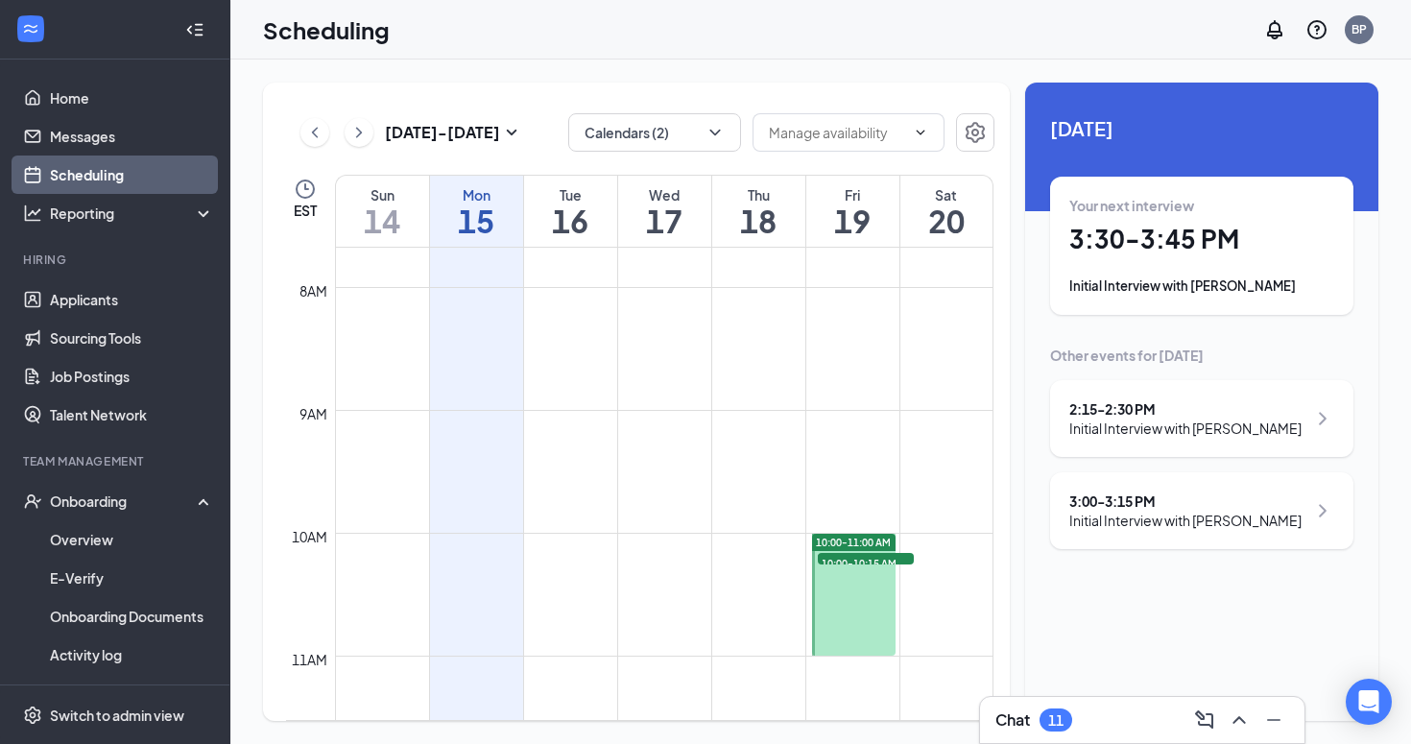
click at [1185, 280] on div "Initial Interview with [PERSON_NAME]" at bounding box center [1201, 285] width 265 height 19
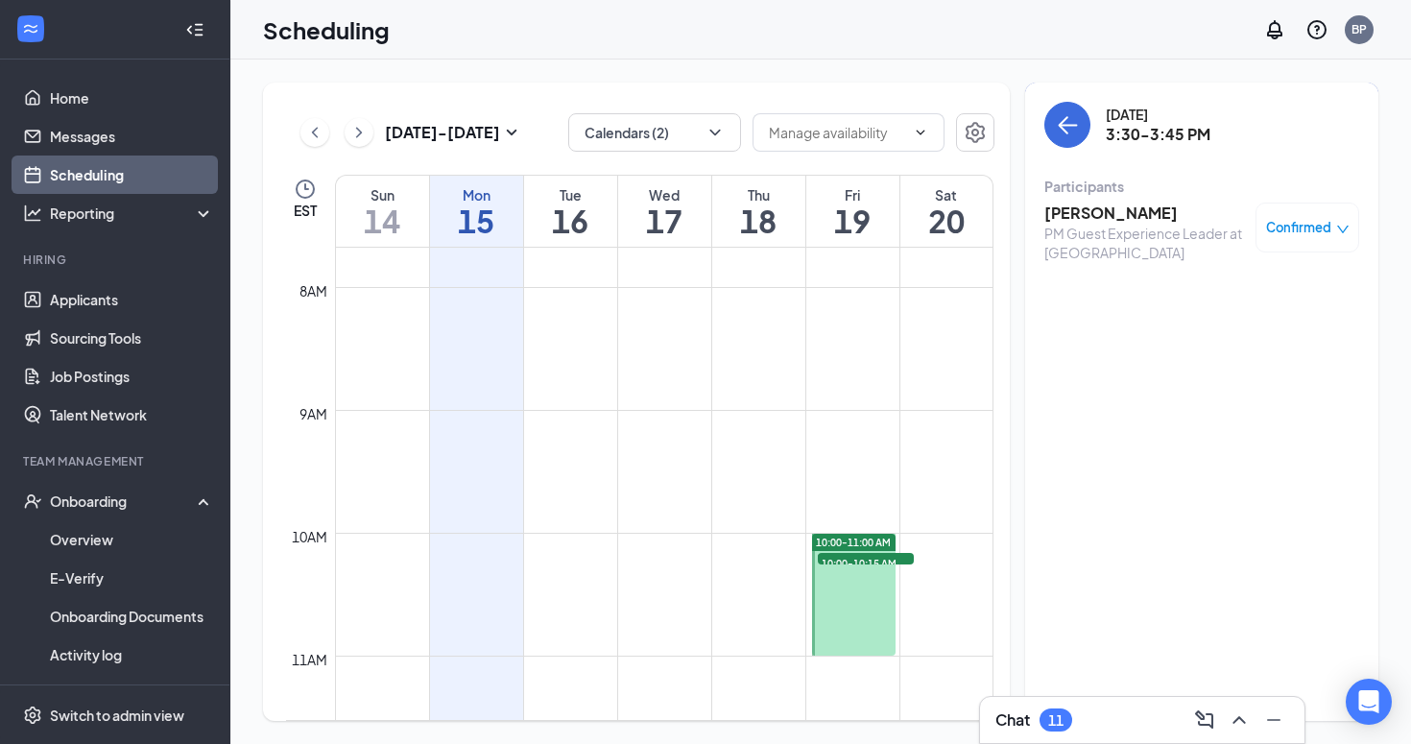
click at [1135, 216] on h3 "[PERSON_NAME]" at bounding box center [1145, 213] width 202 height 21
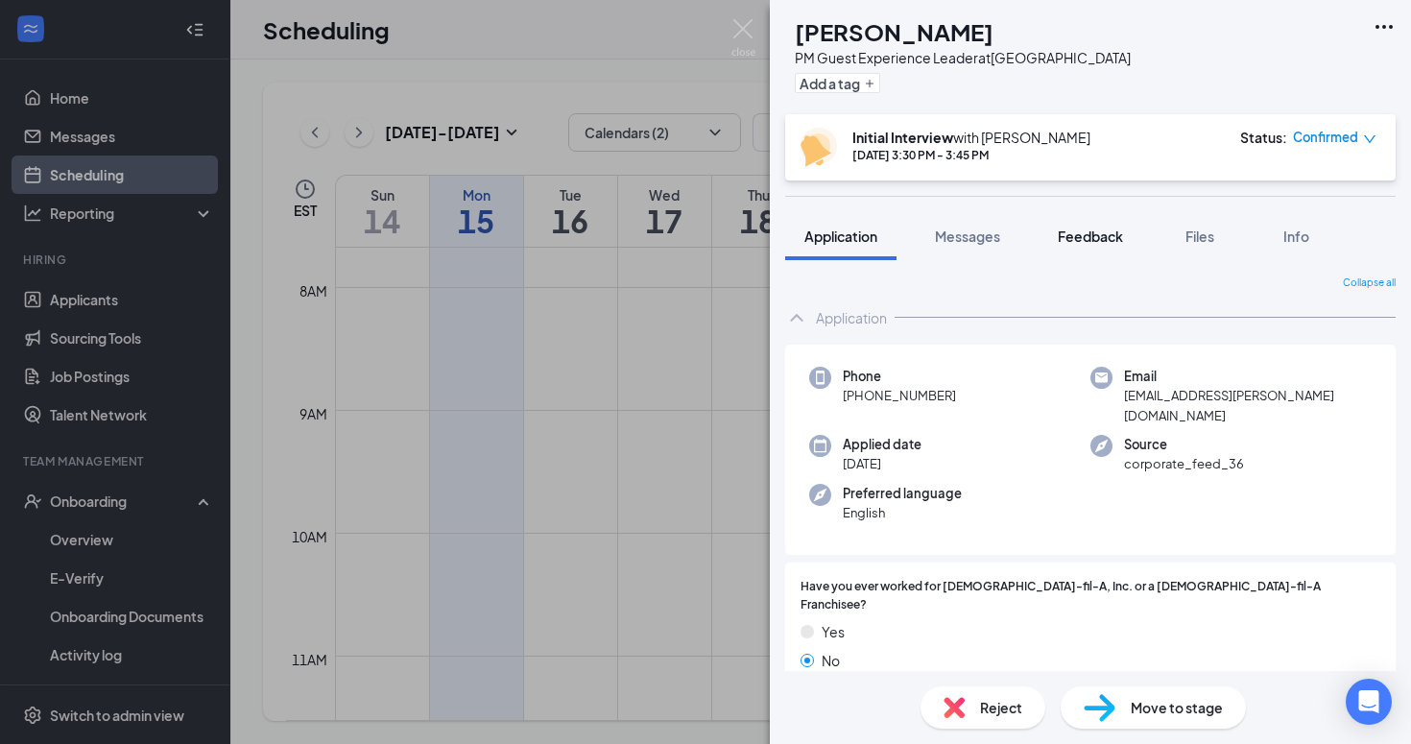
click at [1074, 238] on span "Feedback" at bounding box center [1090, 235] width 65 height 17
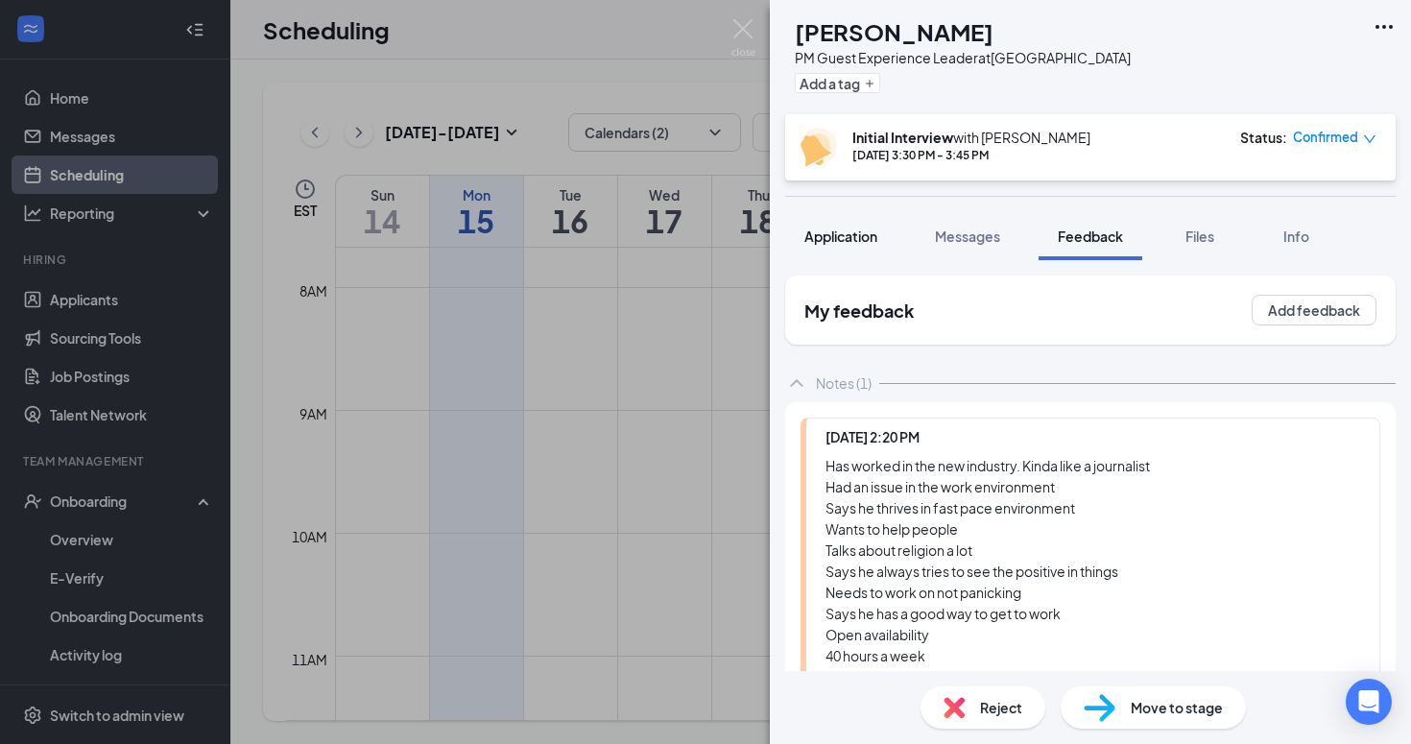
click at [869, 258] on button "Application" at bounding box center [840, 236] width 111 height 48
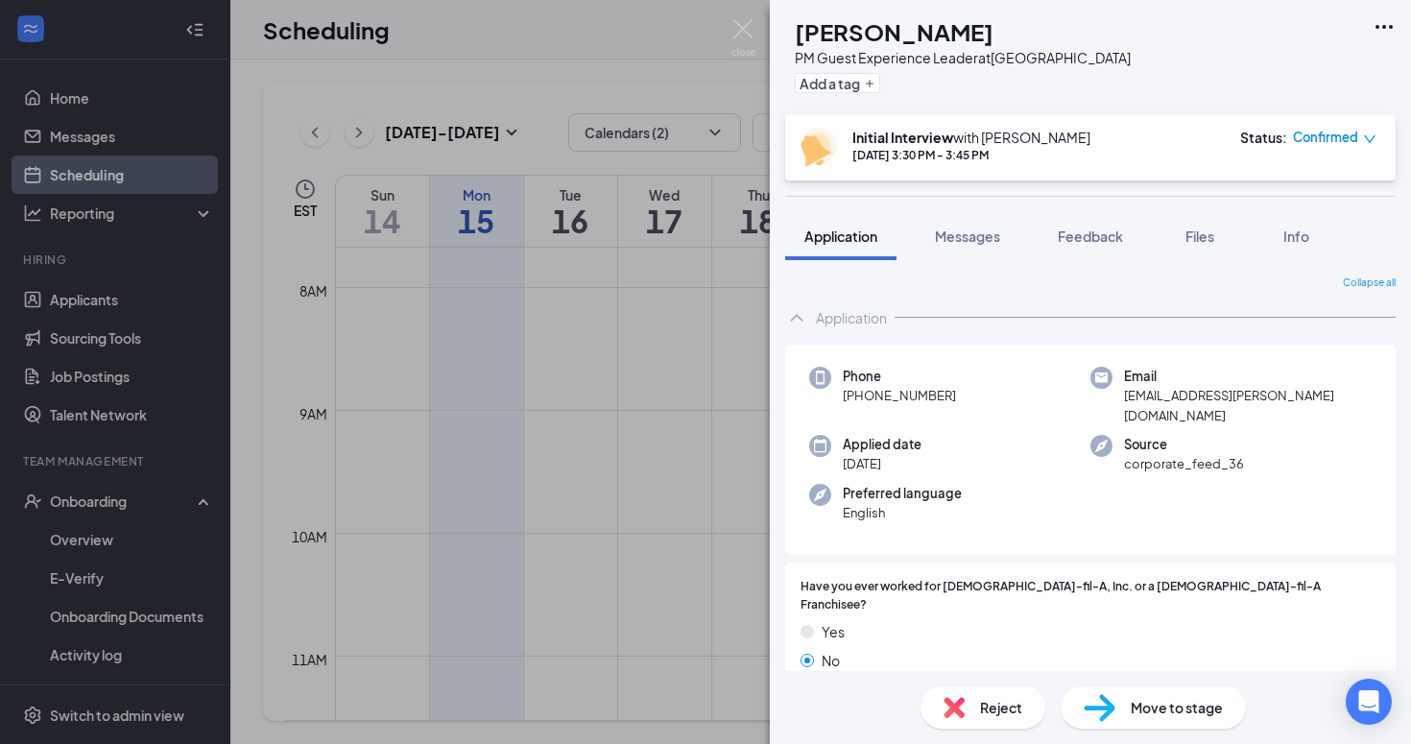
click at [988, 706] on span "Reject" at bounding box center [1001, 707] width 42 height 21
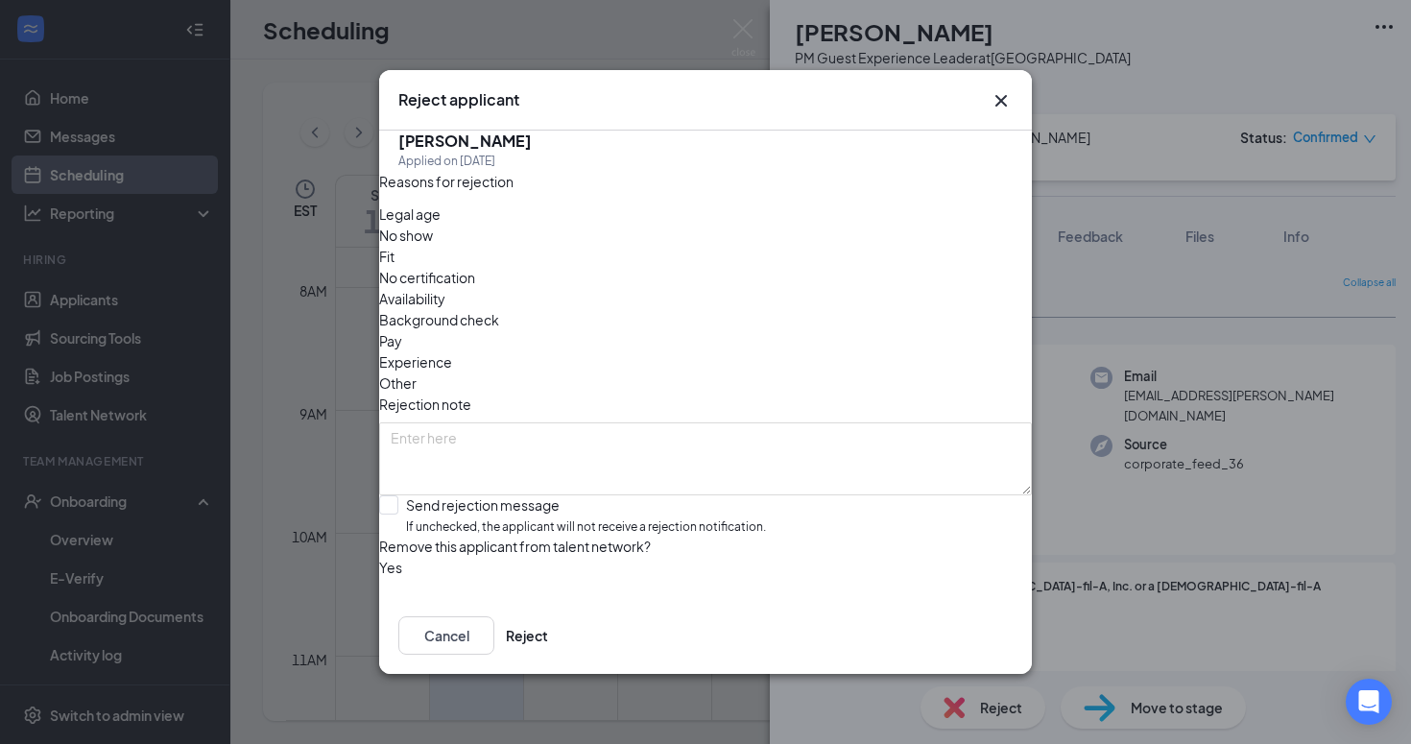
click at [395, 253] on span "Fit" at bounding box center [386, 256] width 15 height 21
click at [433, 246] on span "No show" at bounding box center [406, 235] width 54 height 21
click at [395, 262] on span "Fit" at bounding box center [386, 256] width 15 height 21
click at [598, 258] on div "Fit" at bounding box center [705, 256] width 653 height 21
click at [503, 246] on div "No show" at bounding box center [705, 235] width 653 height 21
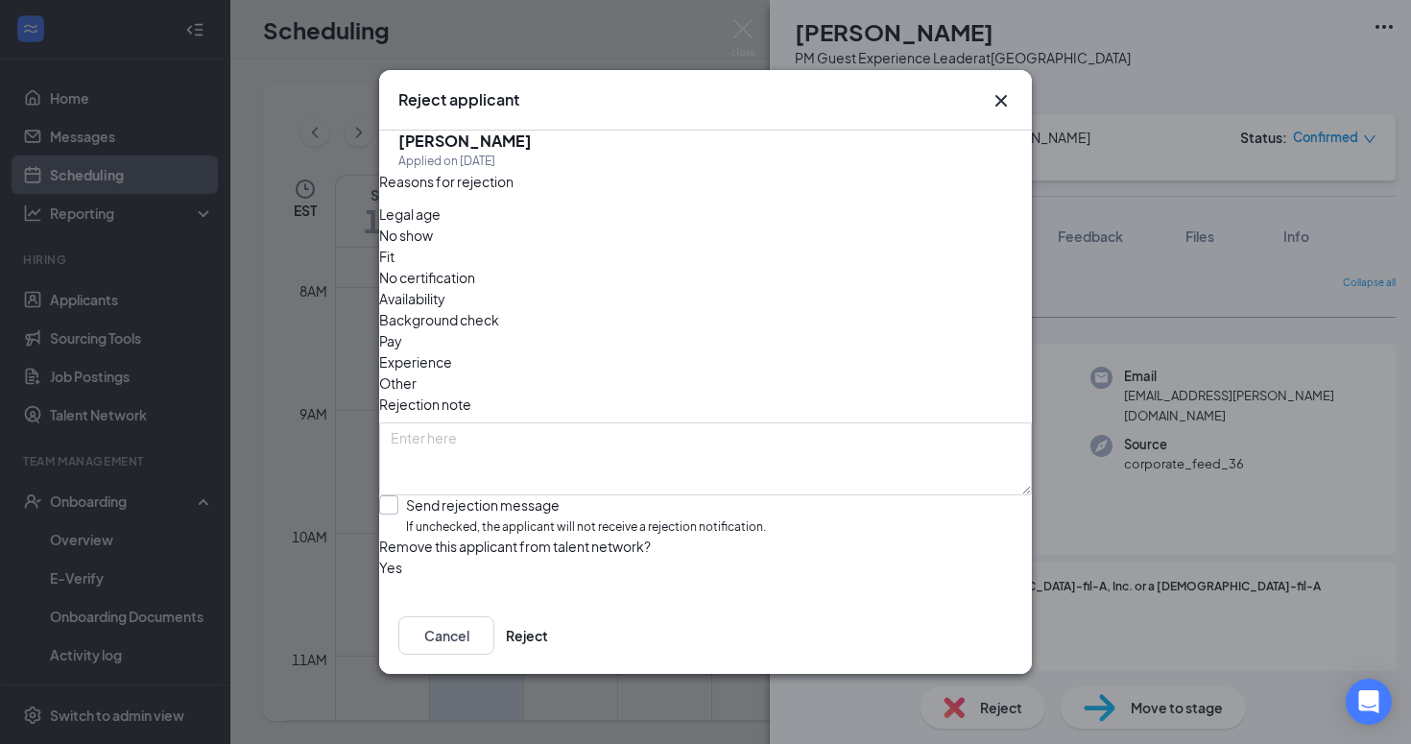
click at [480, 495] on div "Send rejection message" at bounding box center [586, 504] width 360 height 19
click at [480, 495] on input "Send rejection message If unchecked, the applicant will not receive a rejection…" at bounding box center [572, 515] width 387 height 41
checkbox input "true"
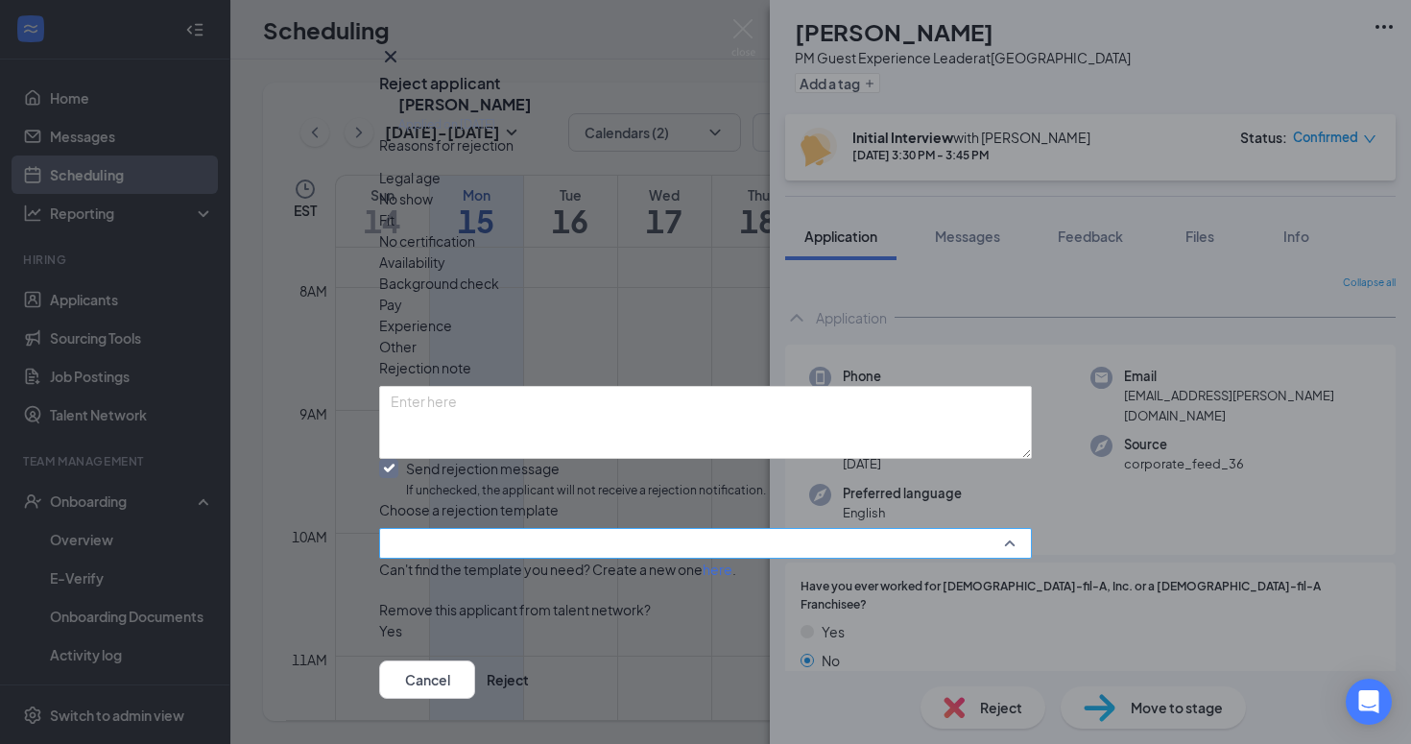
click at [581, 553] on input "search" at bounding box center [699, 543] width 616 height 29
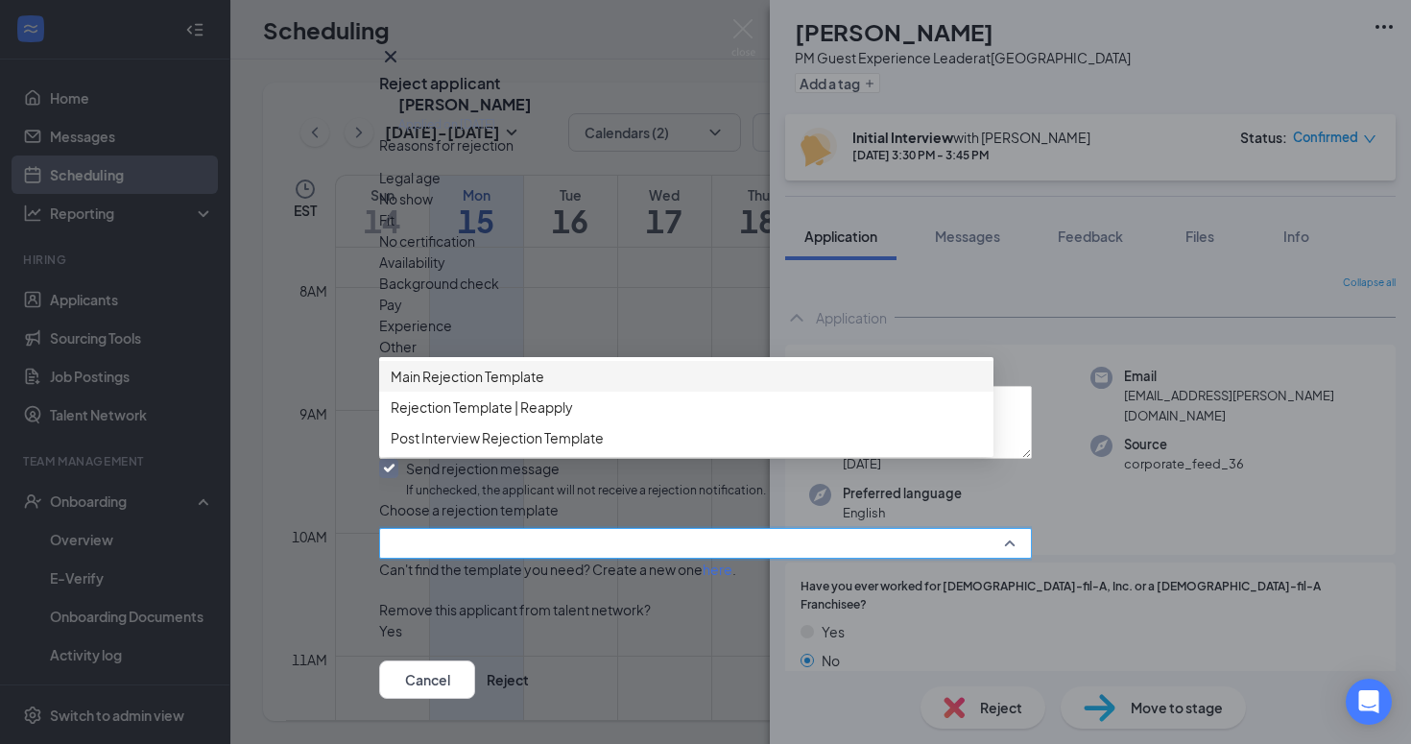
click at [575, 387] on span "Main Rejection Template" at bounding box center [686, 376] width 591 height 21
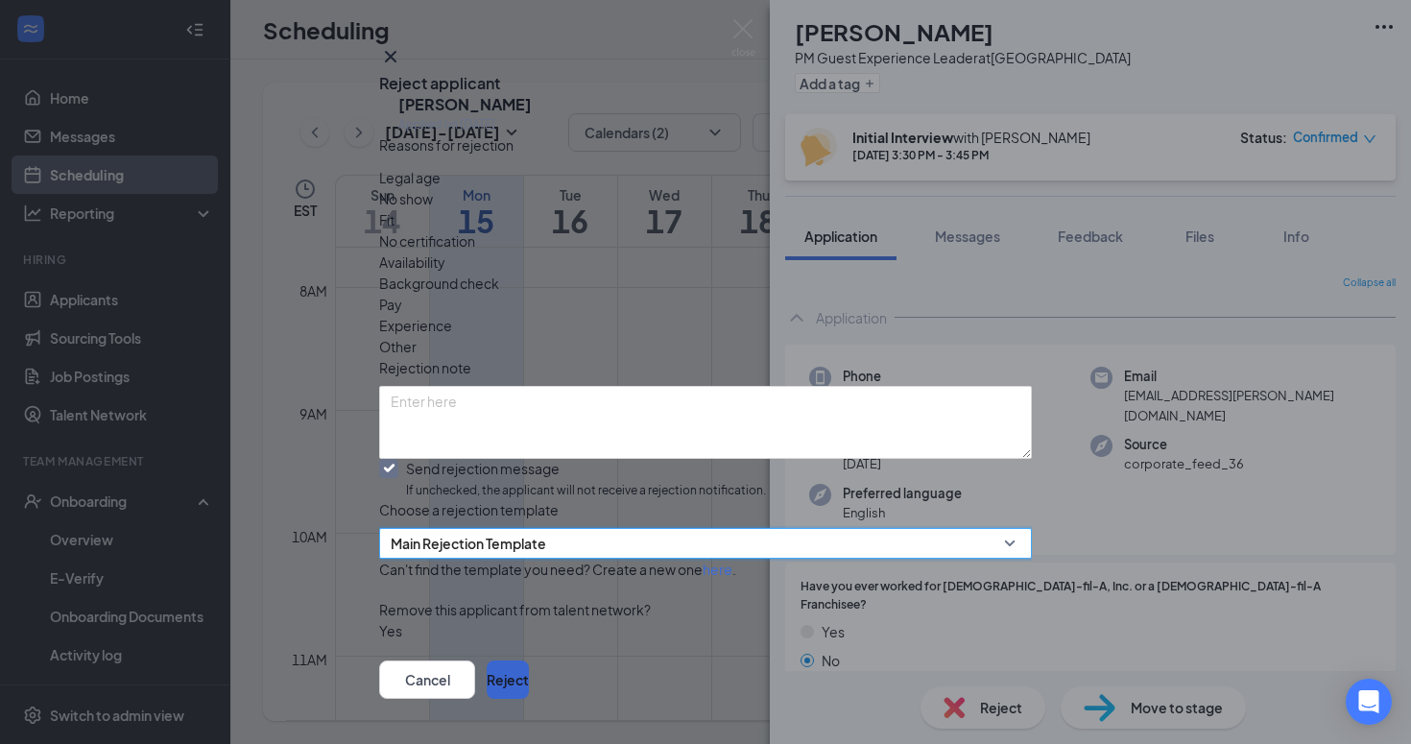
click at [529, 660] on button "Reject" at bounding box center [508, 679] width 42 height 38
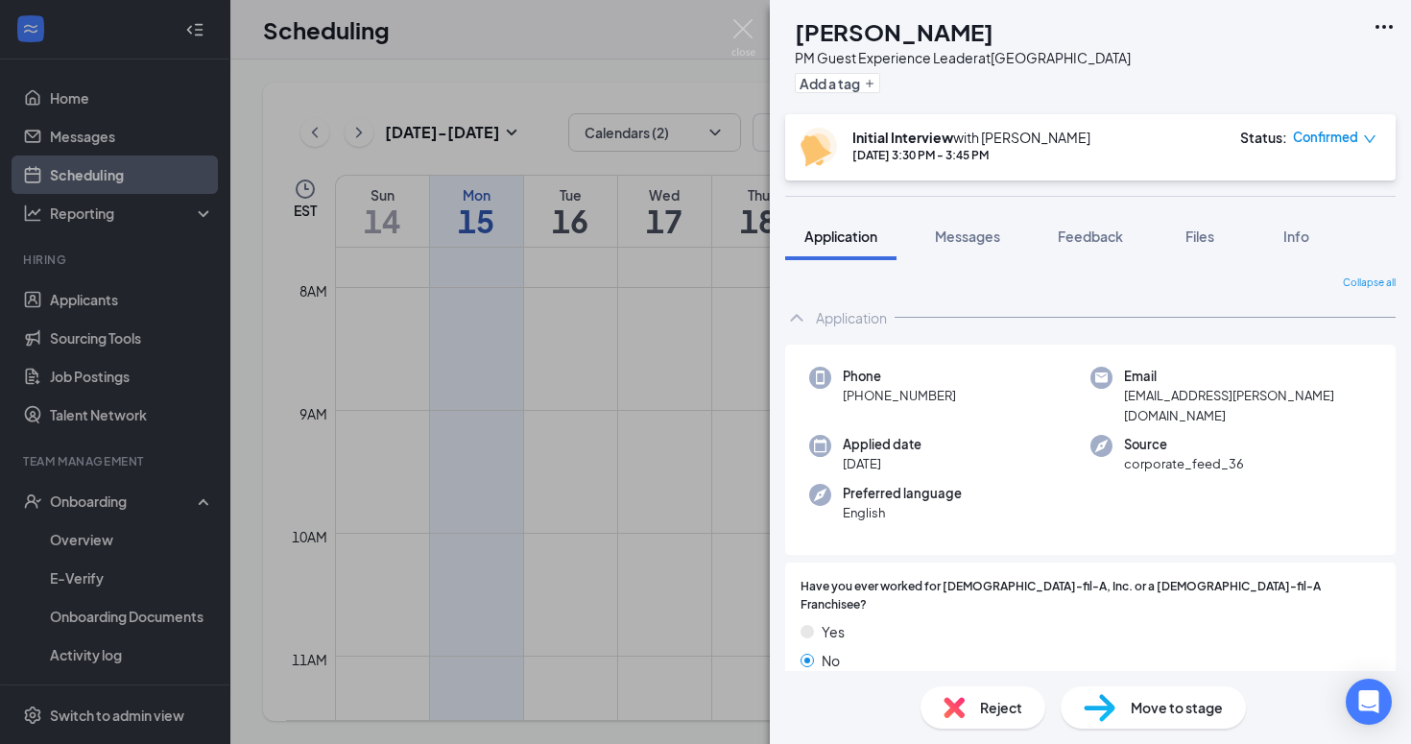
click at [742, 19] on img at bounding box center [743, 37] width 24 height 37
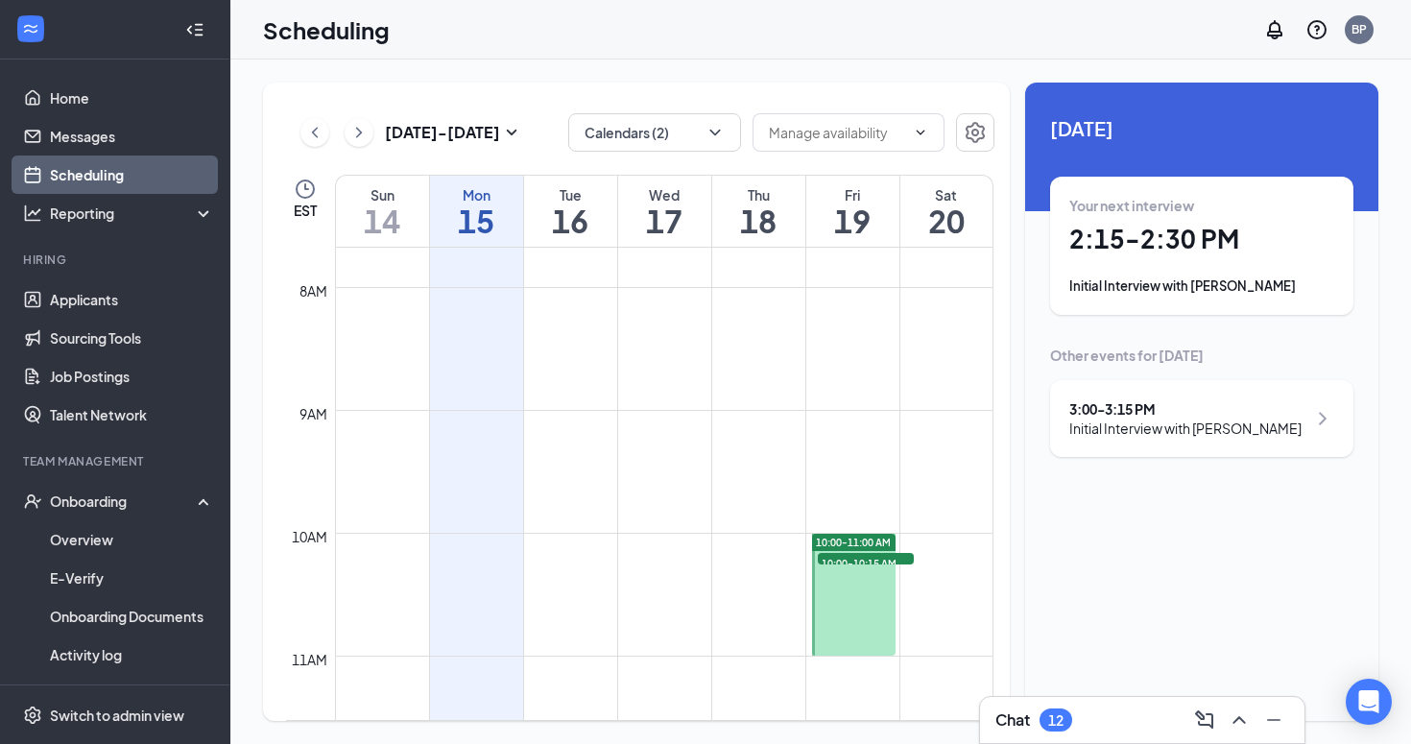
click at [1173, 0] on div "Scheduling BP" at bounding box center [820, 30] width 1181 height 60
click at [1044, 715] on div "11" at bounding box center [1056, 719] width 33 height 23
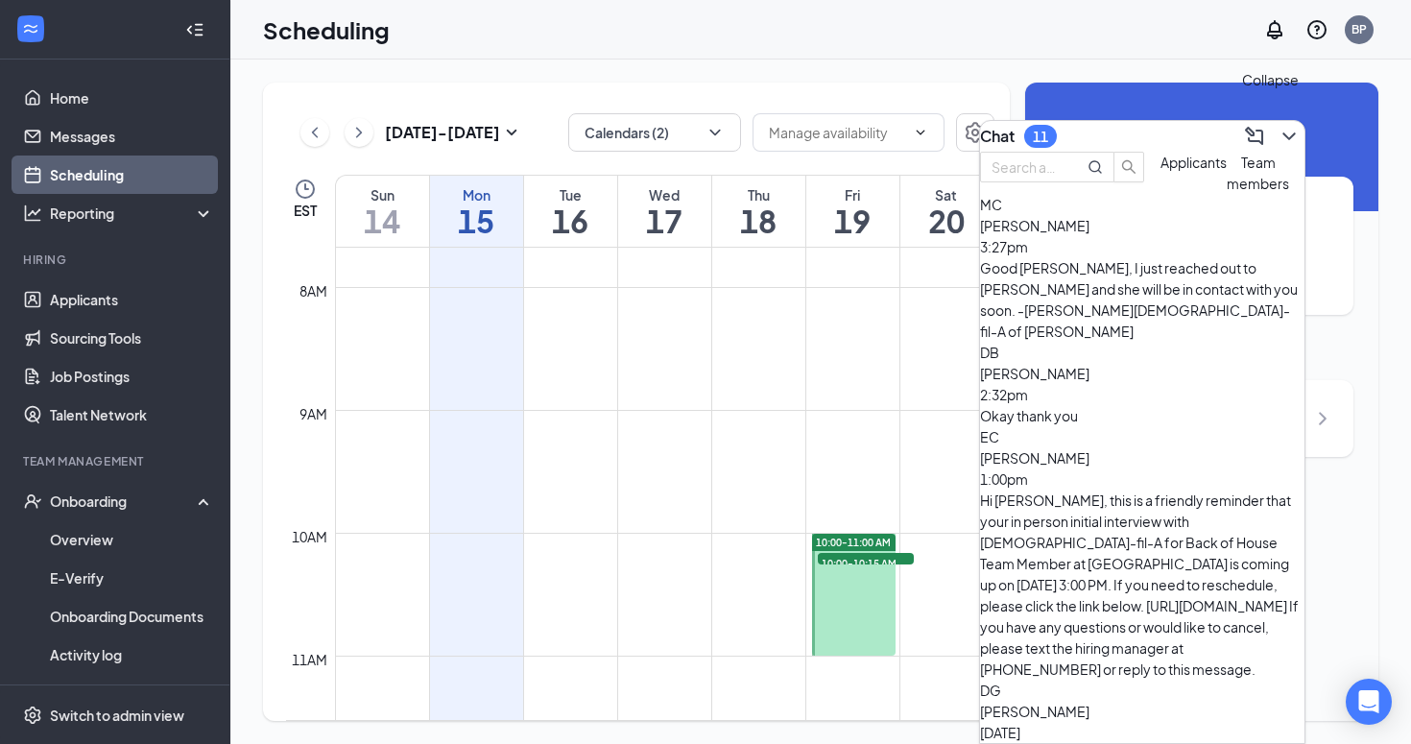
click at [1284, 129] on icon "ChevronDown" at bounding box center [1289, 136] width 23 height 23
